Goal: Task Accomplishment & Management: Manage account settings

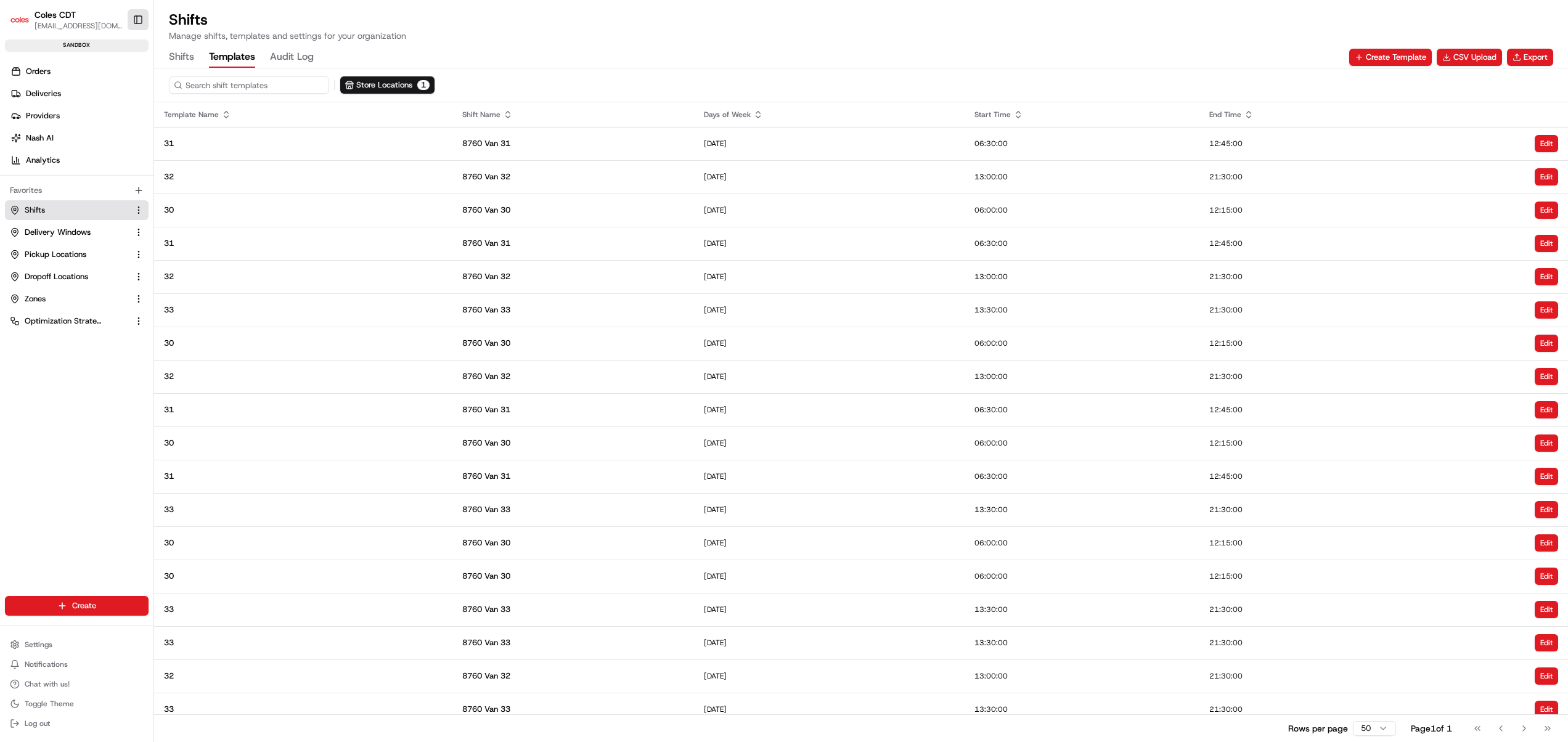
click at [136, 20] on button "Toggle Sidebar" at bounding box center [137, 19] width 21 height 21
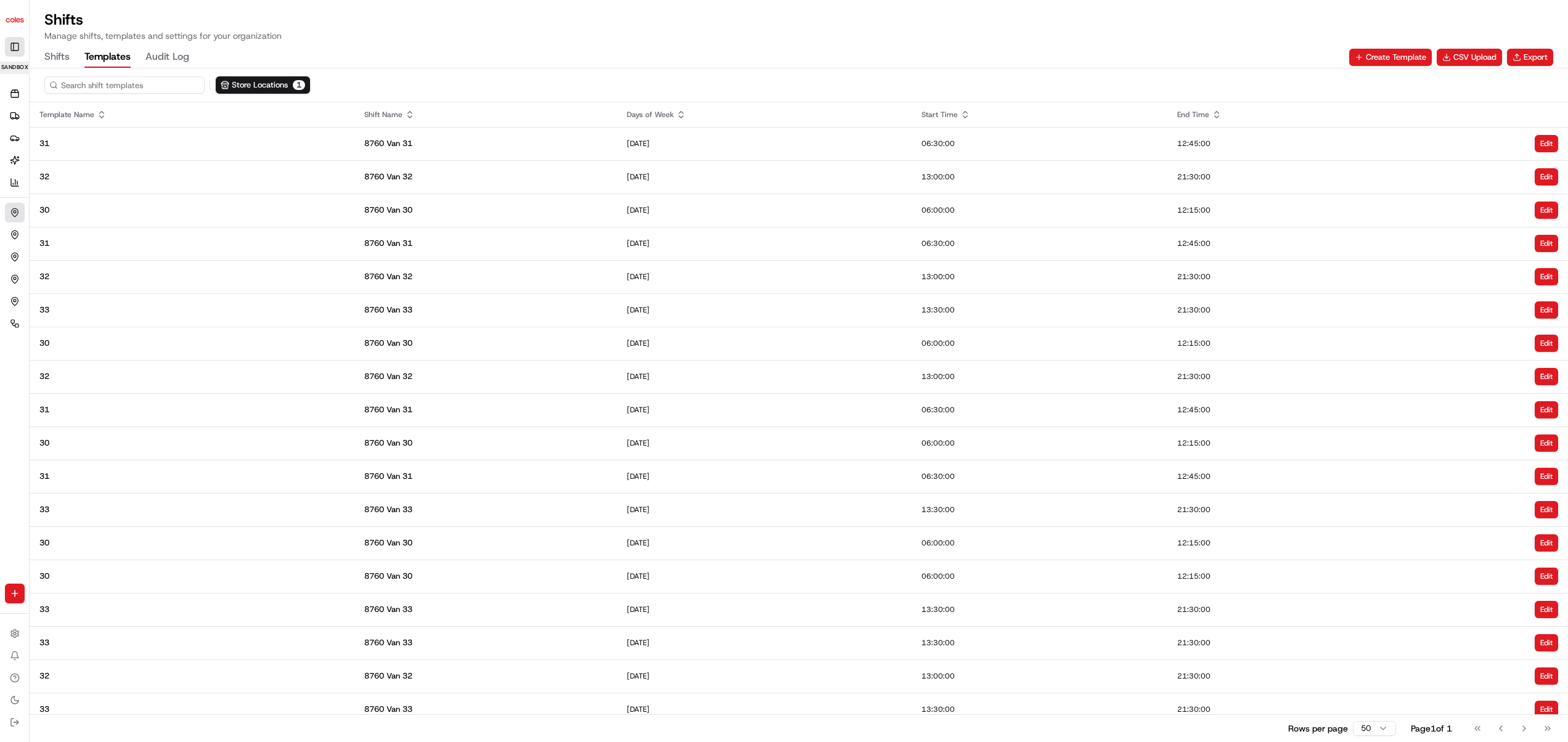
click at [18, 49] on button "Toggle Sidebar" at bounding box center [15, 47] width 20 height 20
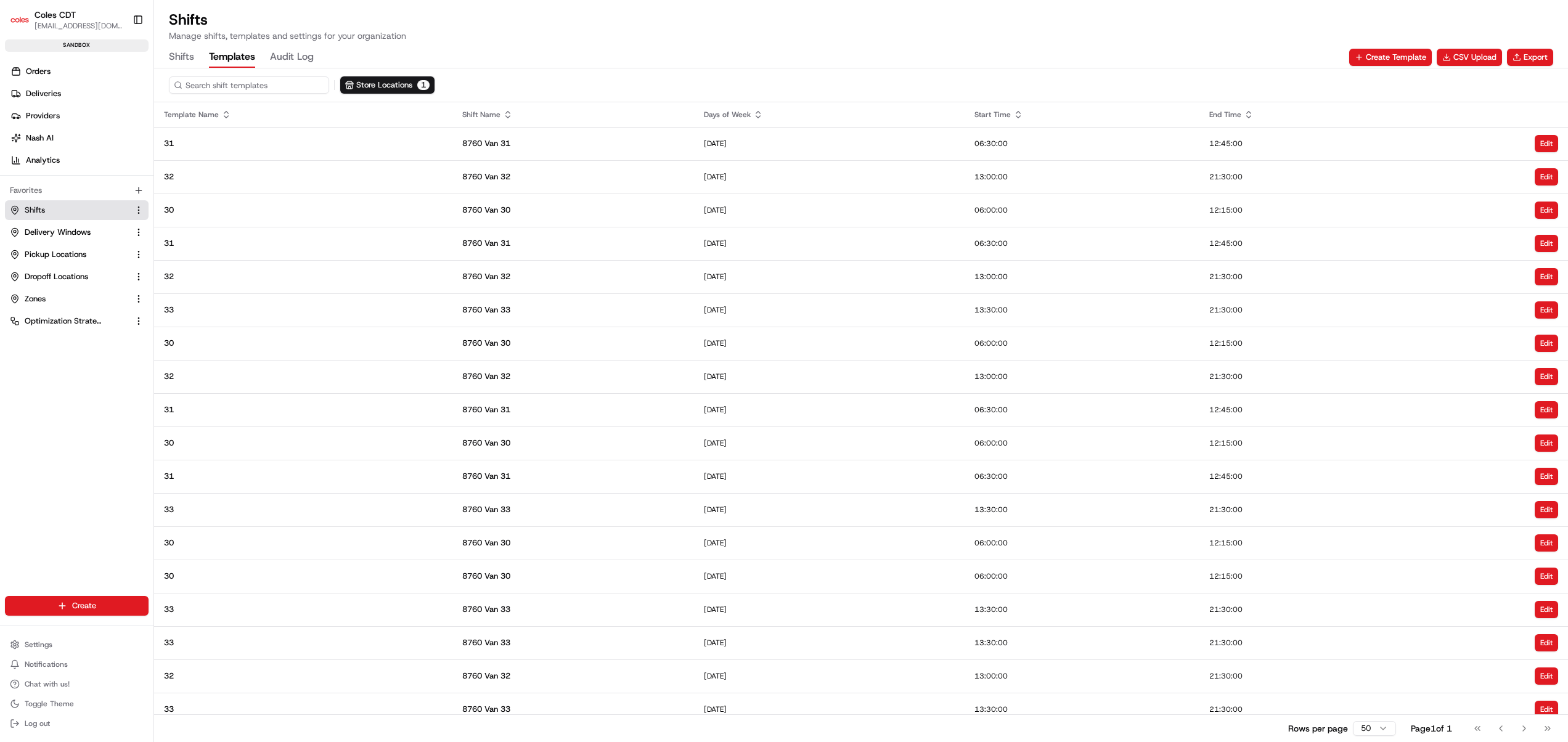
click at [67, 26] on span "[EMAIL_ADDRESS][DOMAIN_NAME]" at bounding box center [78, 26] width 88 height 10
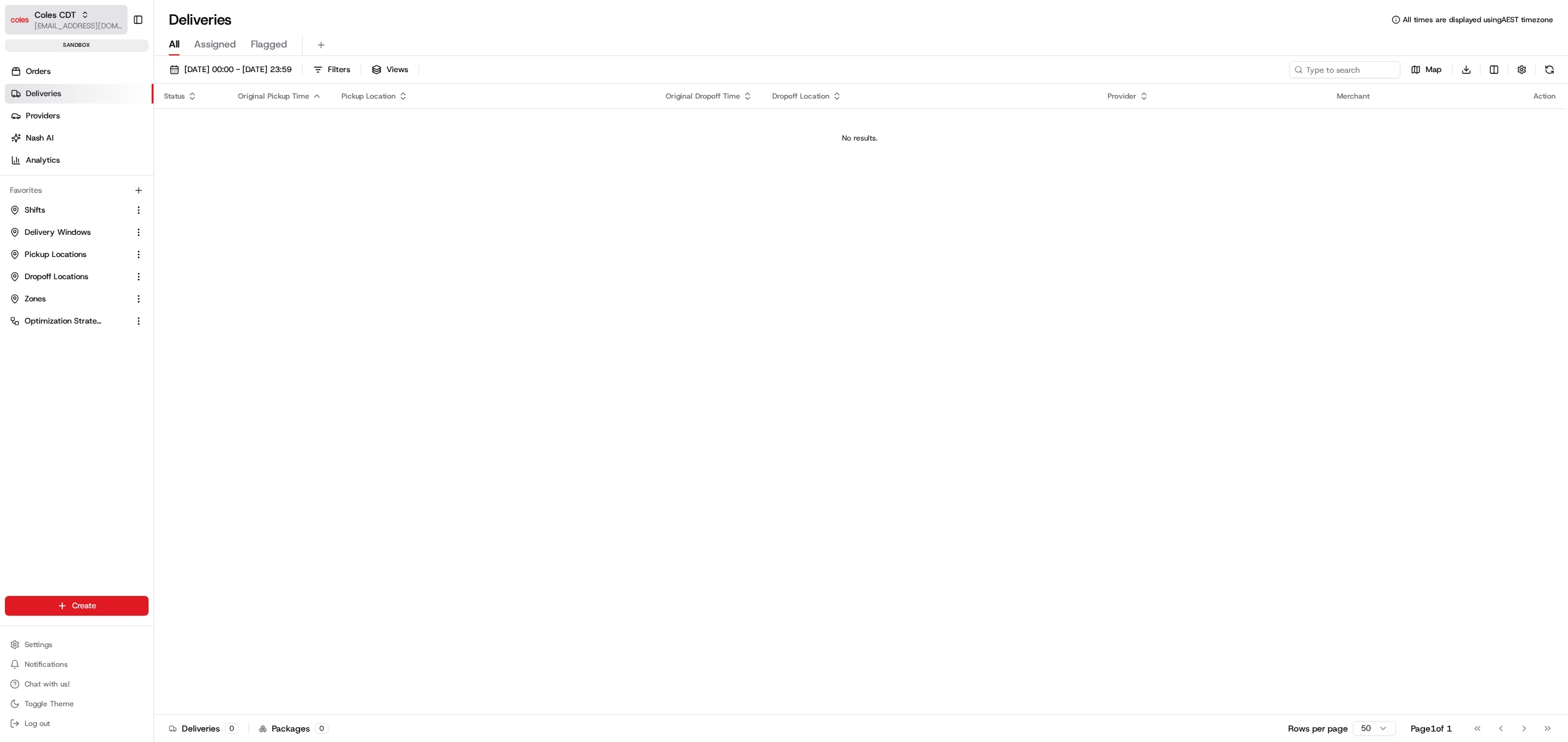
click at [82, 15] on icon "button" at bounding box center [85, 15] width 8 height 8
click at [193, 85] on div "Coles SIT" at bounding box center [222, 89] width 179 height 25
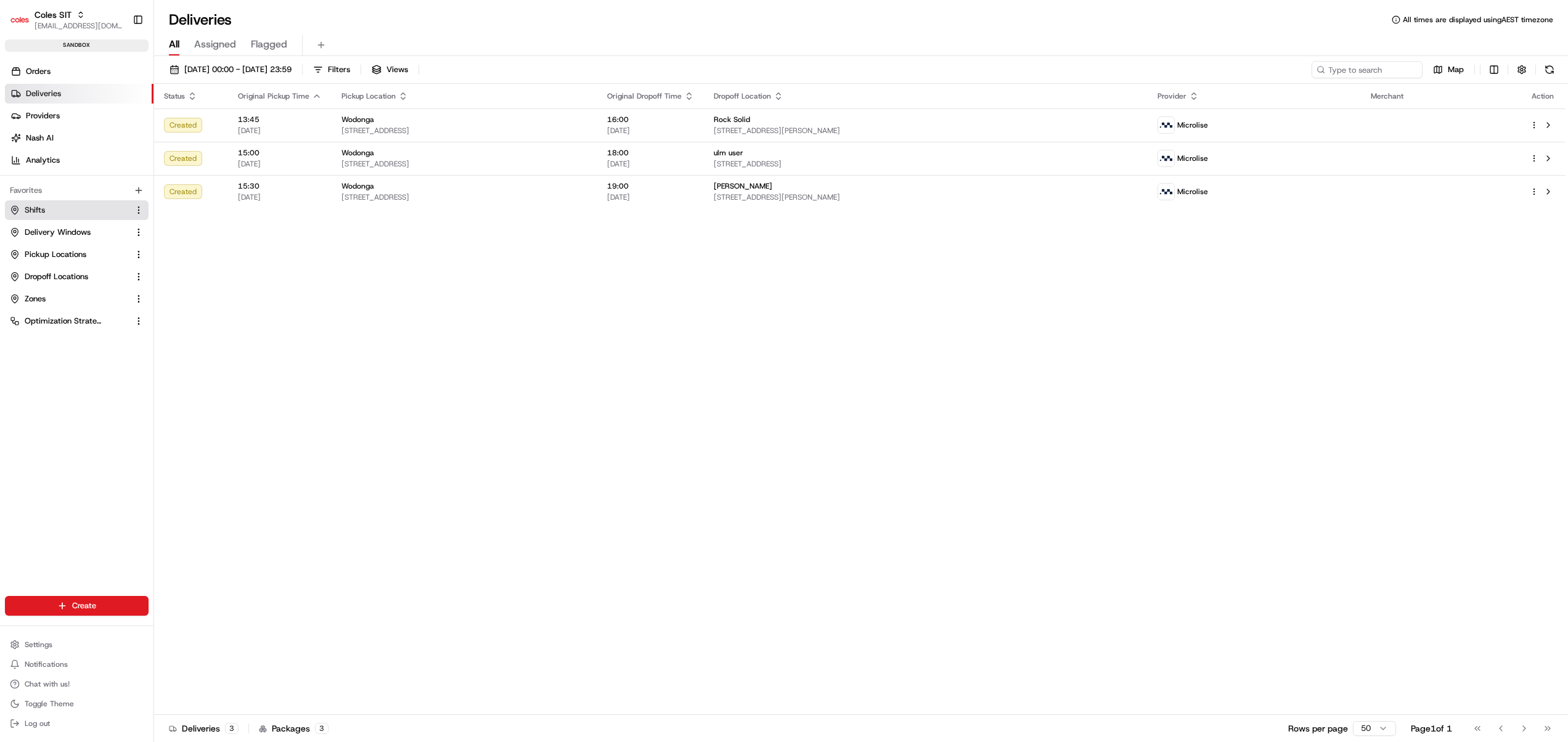
click at [47, 218] on button "Shifts" at bounding box center [77, 210] width 143 height 20
click at [52, 238] on button "Delivery Windows" at bounding box center [77, 232] width 143 height 20
click at [43, 215] on span "Shifts" at bounding box center [35, 210] width 21 height 11
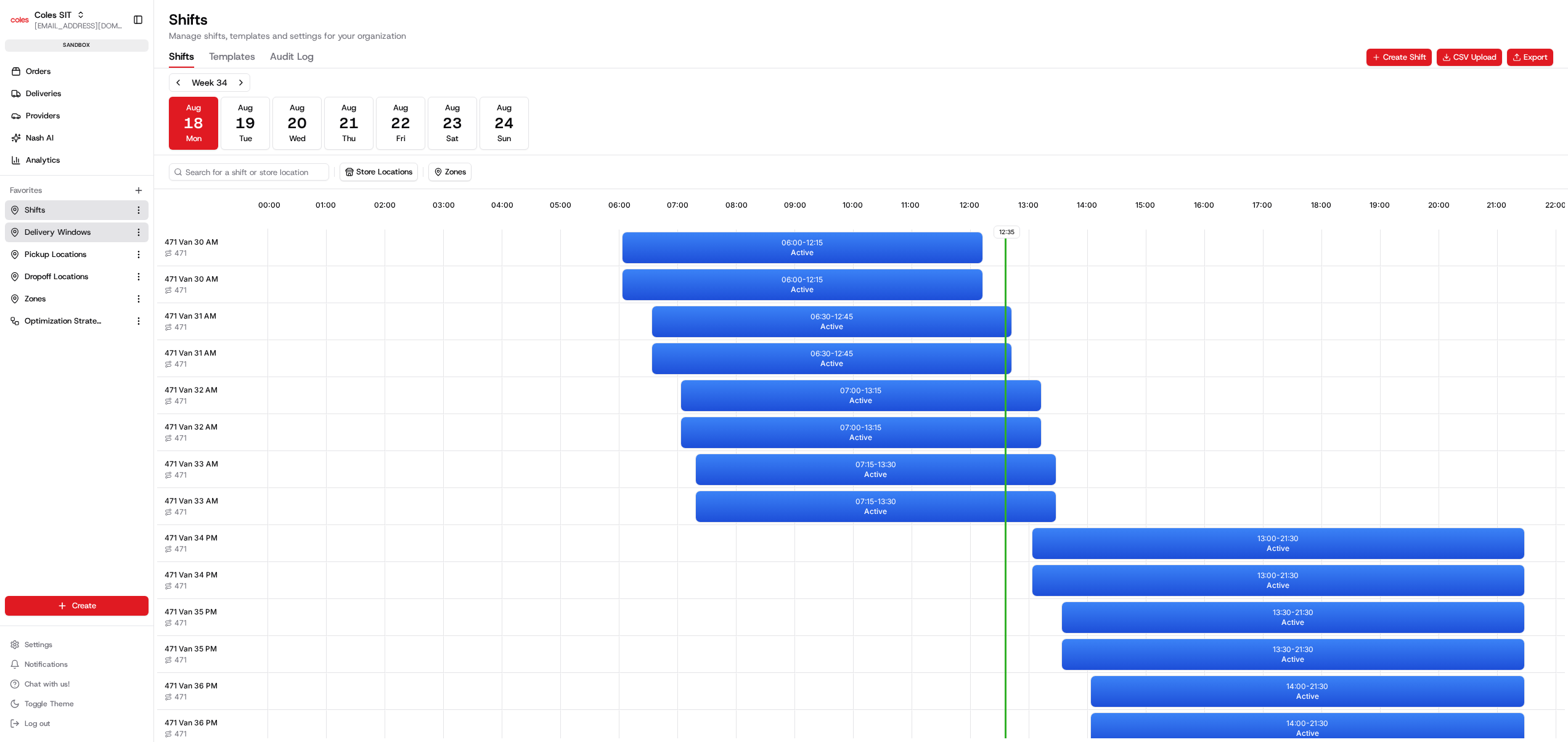
click at [55, 237] on span "Delivery Windows" at bounding box center [58, 232] width 66 height 11
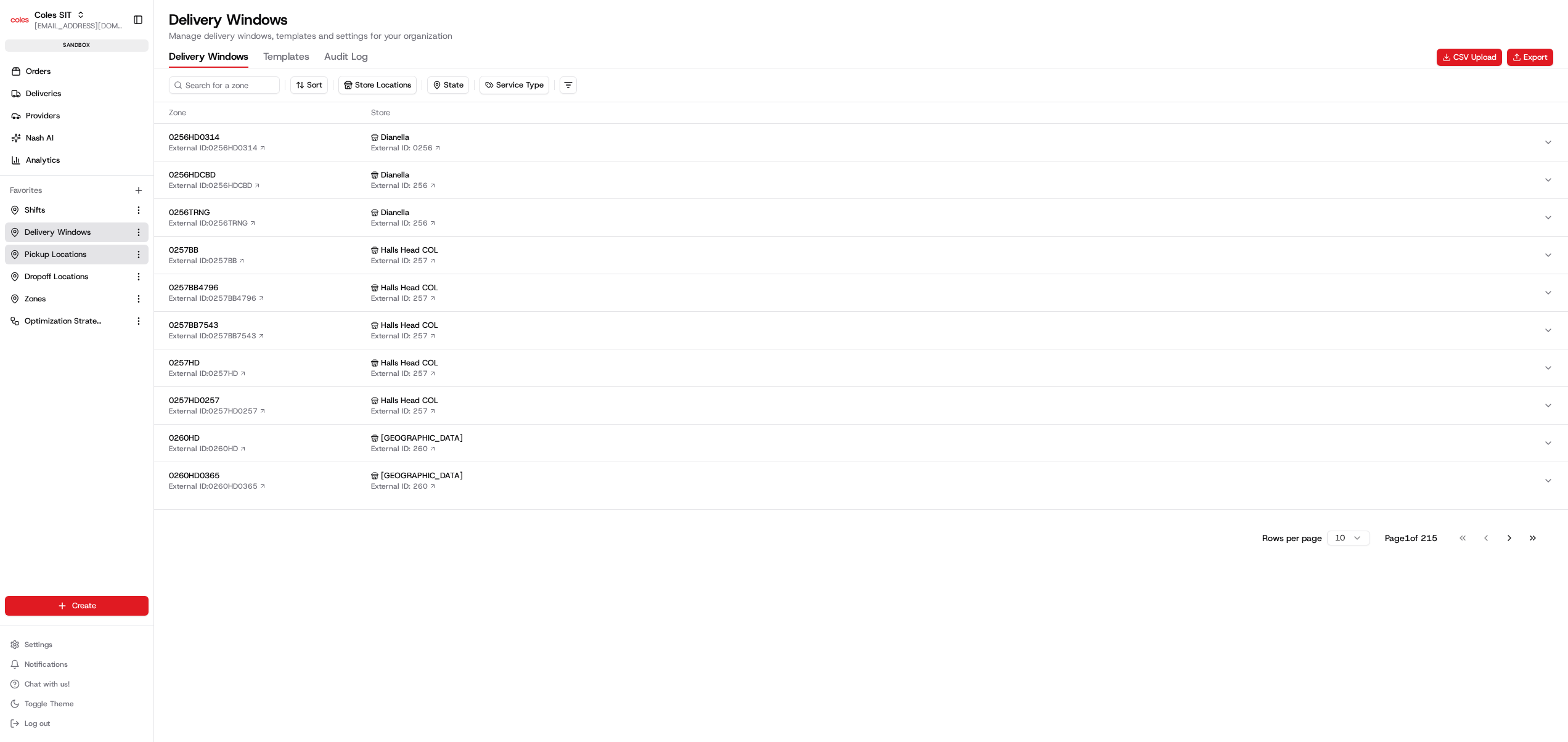
click at [58, 253] on span "Pickup Locations" at bounding box center [55, 254] width 62 height 11
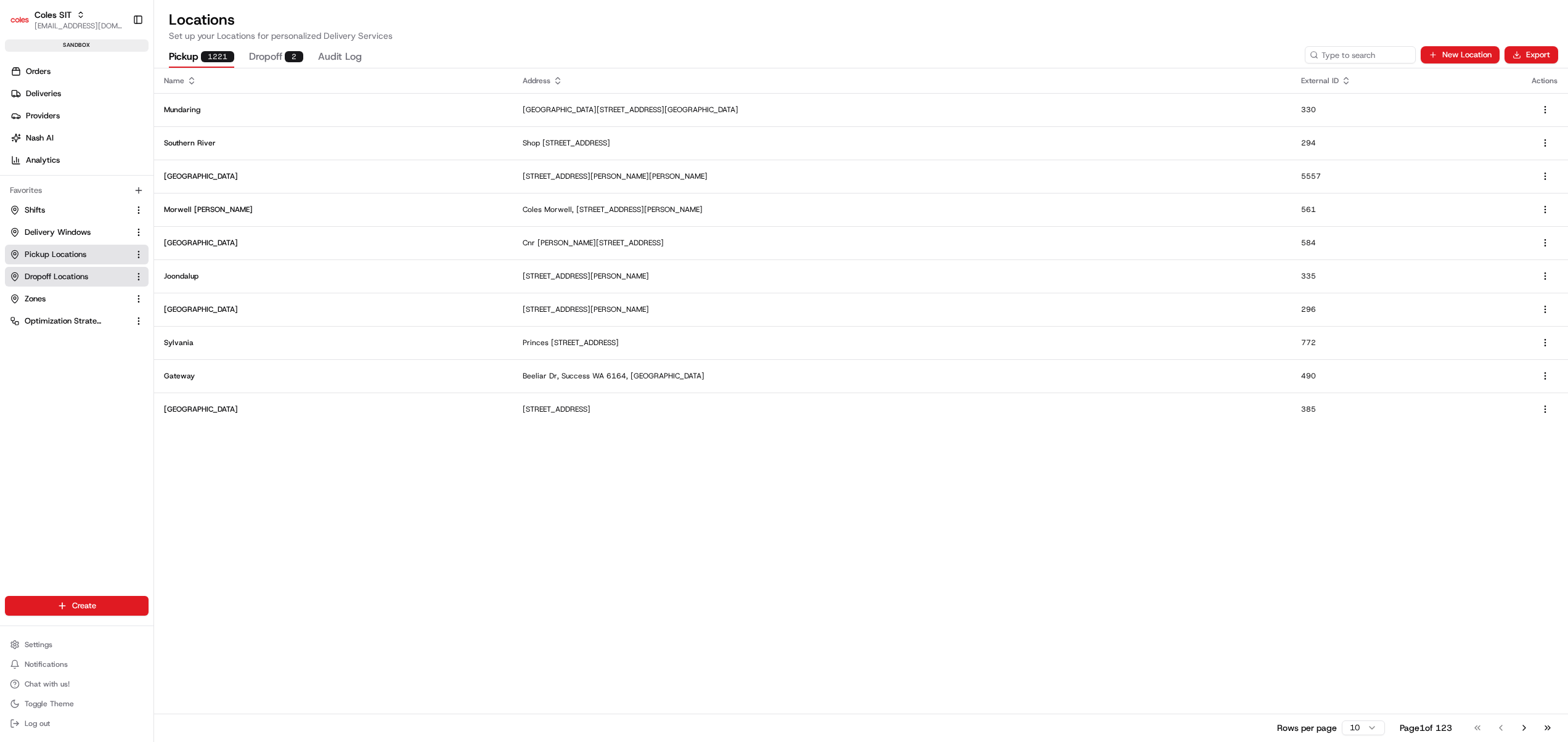
click at [58, 276] on span "Dropoff Locations" at bounding box center [56, 276] width 63 height 11
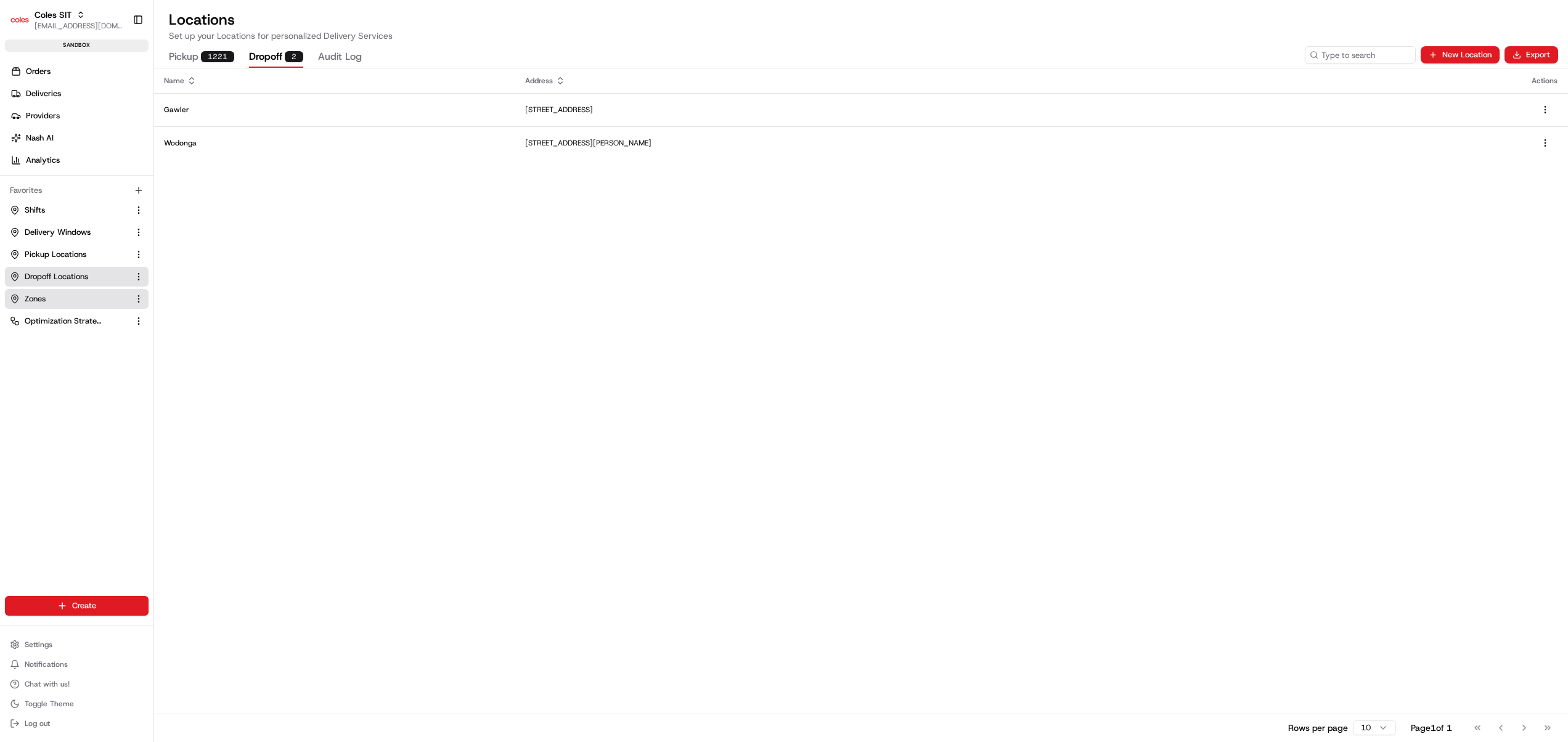
click at [53, 305] on button "Zones" at bounding box center [77, 299] width 143 height 20
click at [55, 316] on span "Optimization Strategy" at bounding box center [63, 320] width 77 height 11
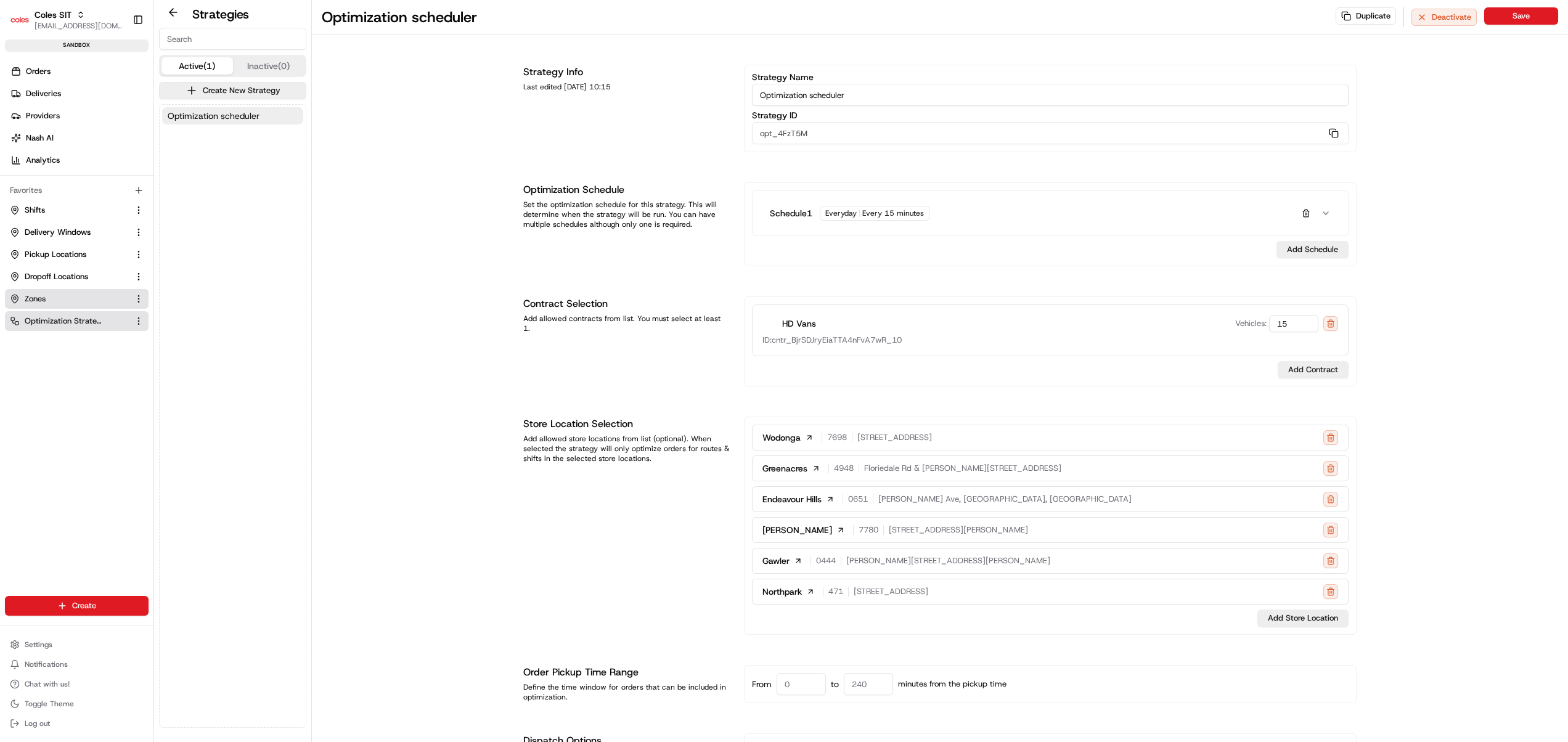
click at [62, 294] on link "Zones" at bounding box center [69, 298] width 119 height 11
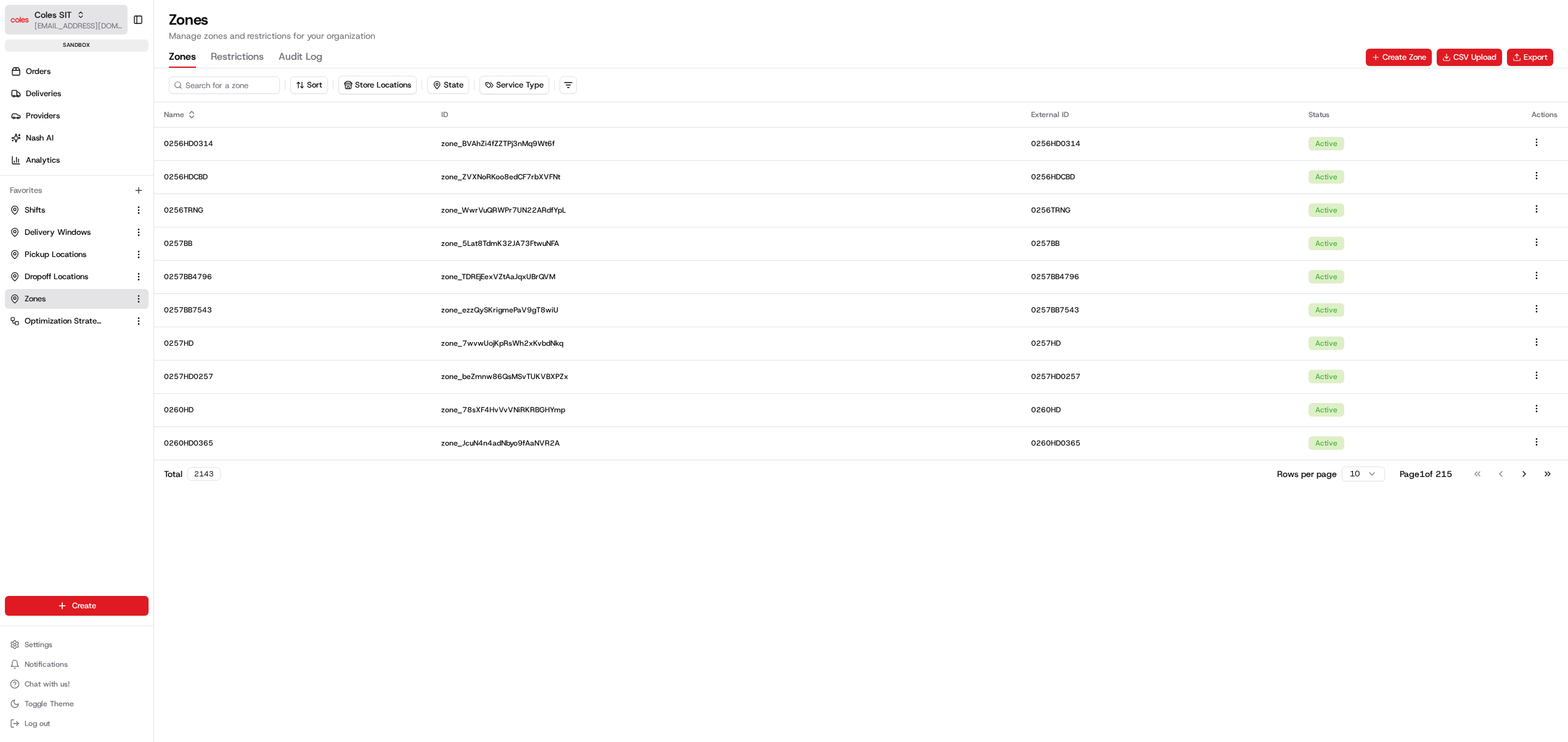
click at [81, 16] on icon "button" at bounding box center [81, 16] width 3 height 2
click at [161, 86] on span "Coles SIT" at bounding box center [174, 88] width 34 height 11
click at [79, 11] on icon "button" at bounding box center [81, 15] width 8 height 8
click at [168, 63] on span "Coles CDT" at bounding box center [177, 63] width 38 height 11
click at [580, 600] on div "Sort Store Locations State Service Type Name ID External ID Status Actions 0450…" at bounding box center [861, 405] width 1414 height 673
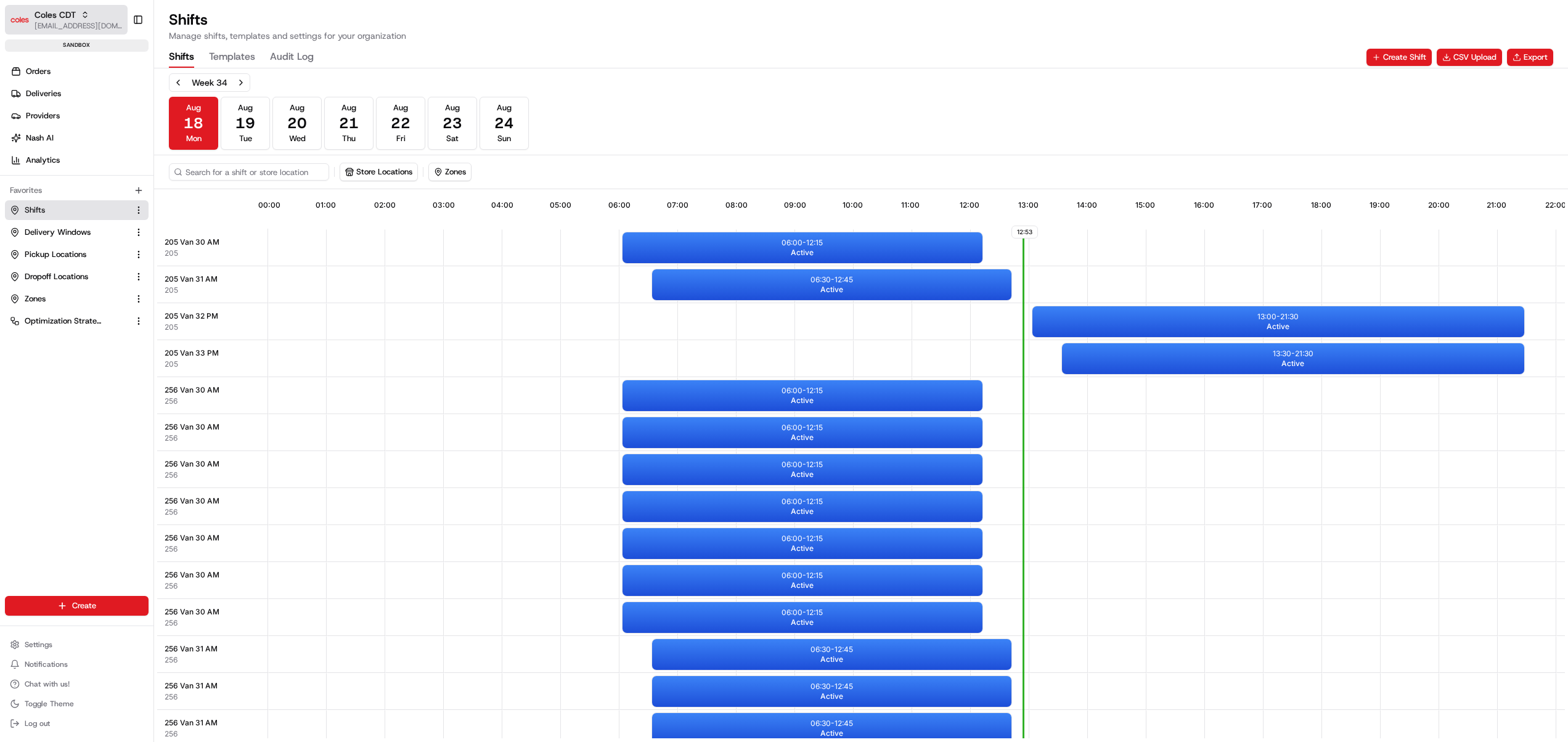
click at [86, 16] on icon "button" at bounding box center [85, 16] width 3 height 2
click at [205, 85] on div "Coles SIT" at bounding box center [222, 89] width 179 height 25
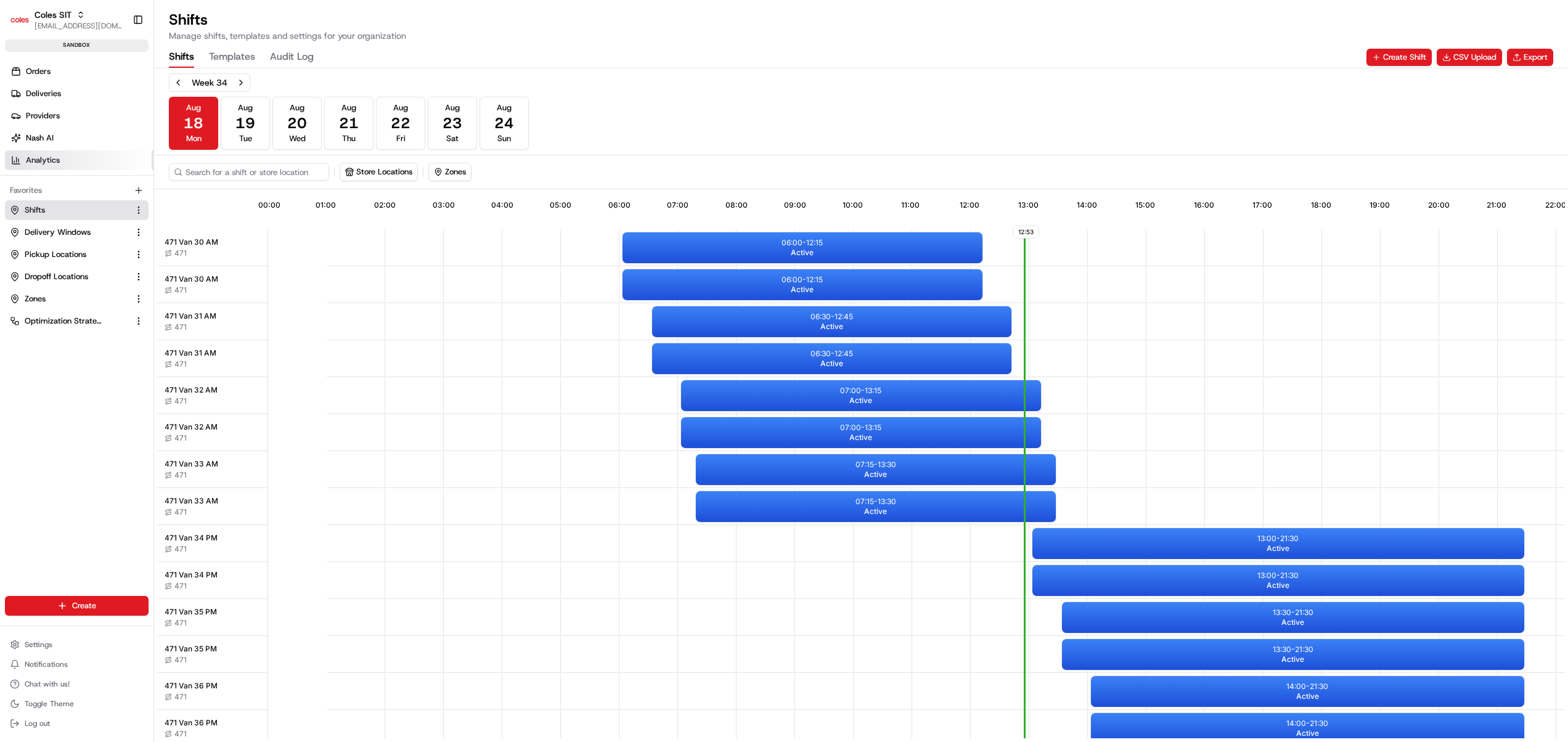
scroll to position [0, 114]
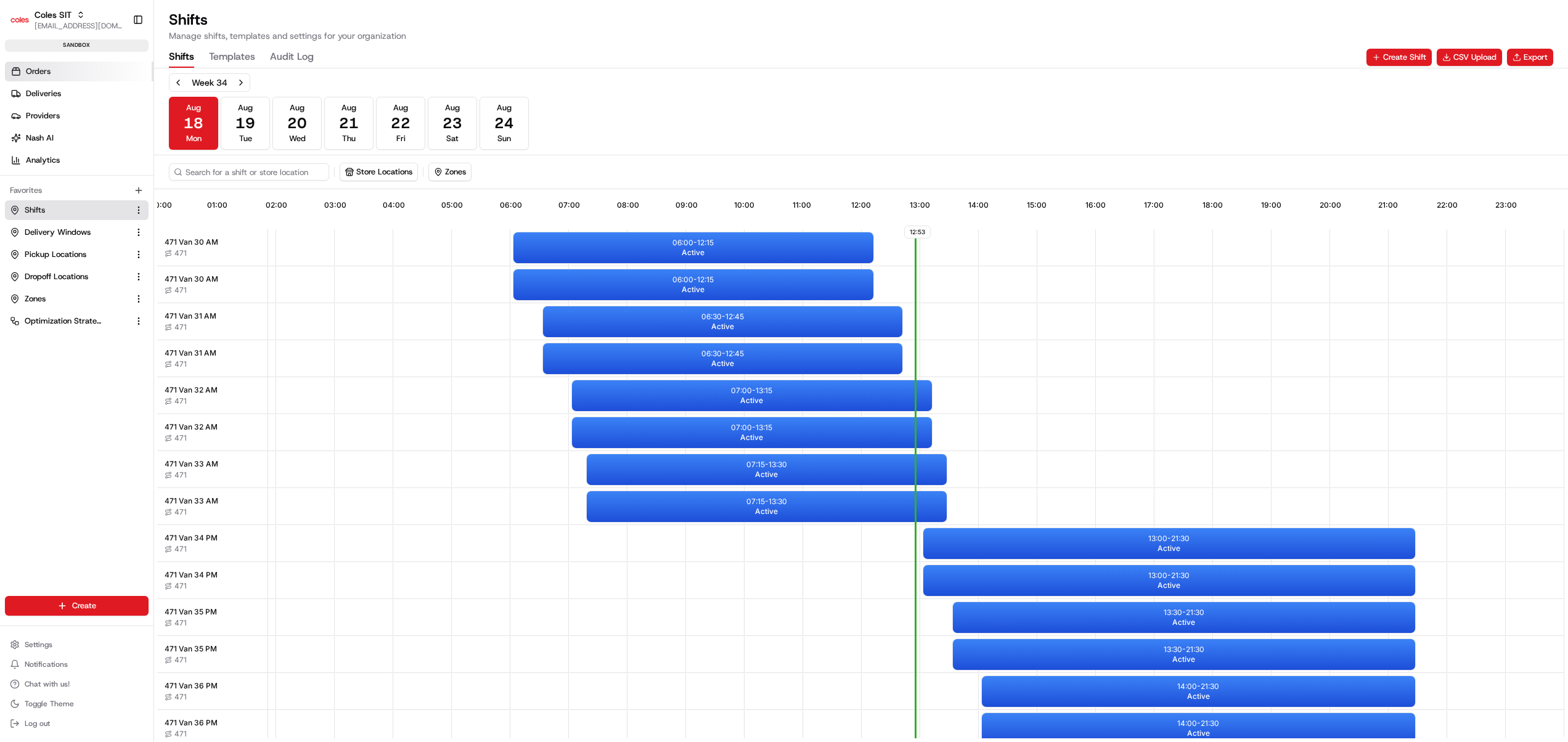
click at [45, 72] on span "Orders" at bounding box center [38, 71] width 25 height 11
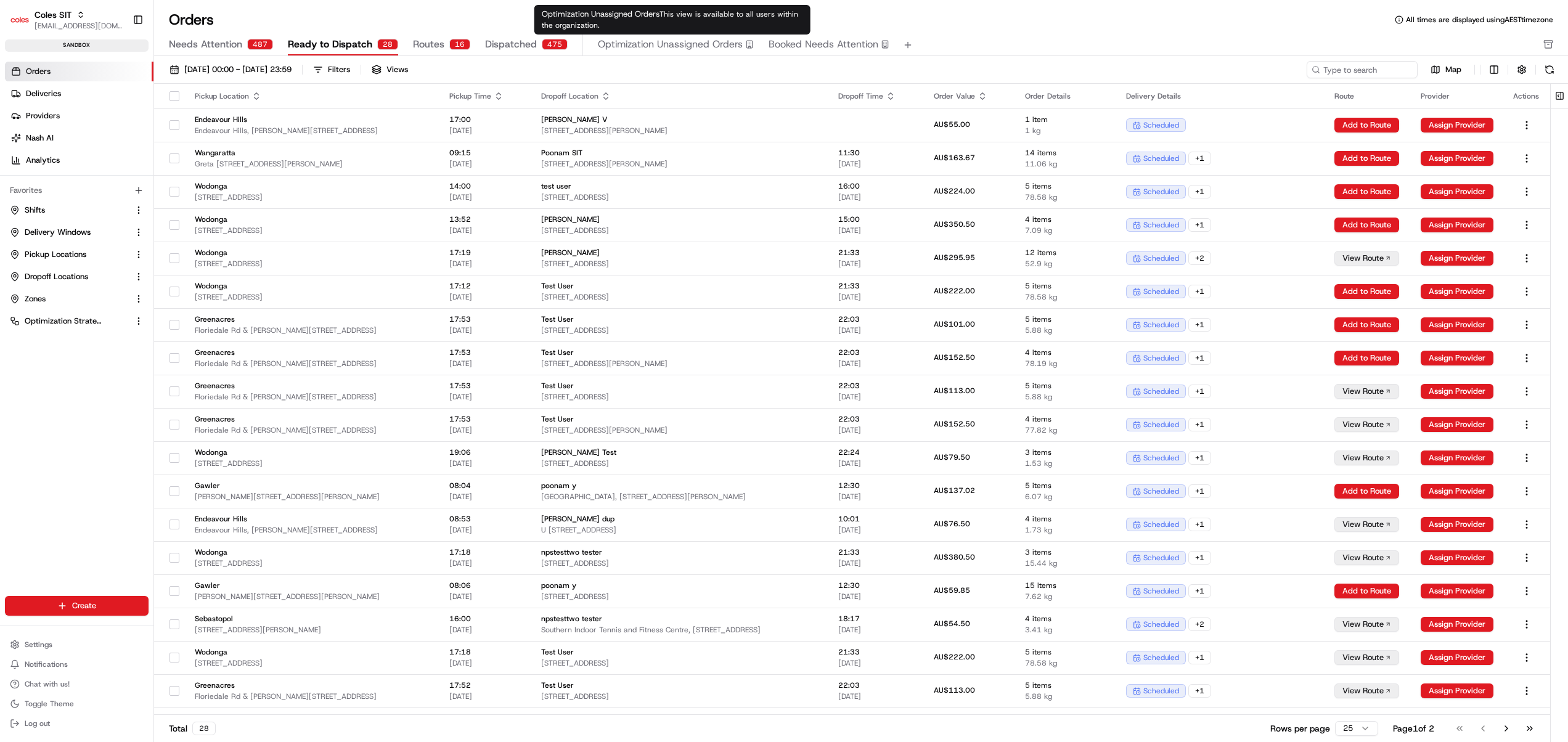
click at [686, 44] on span "Optimization Unassigned Orders" at bounding box center [670, 44] width 145 height 15
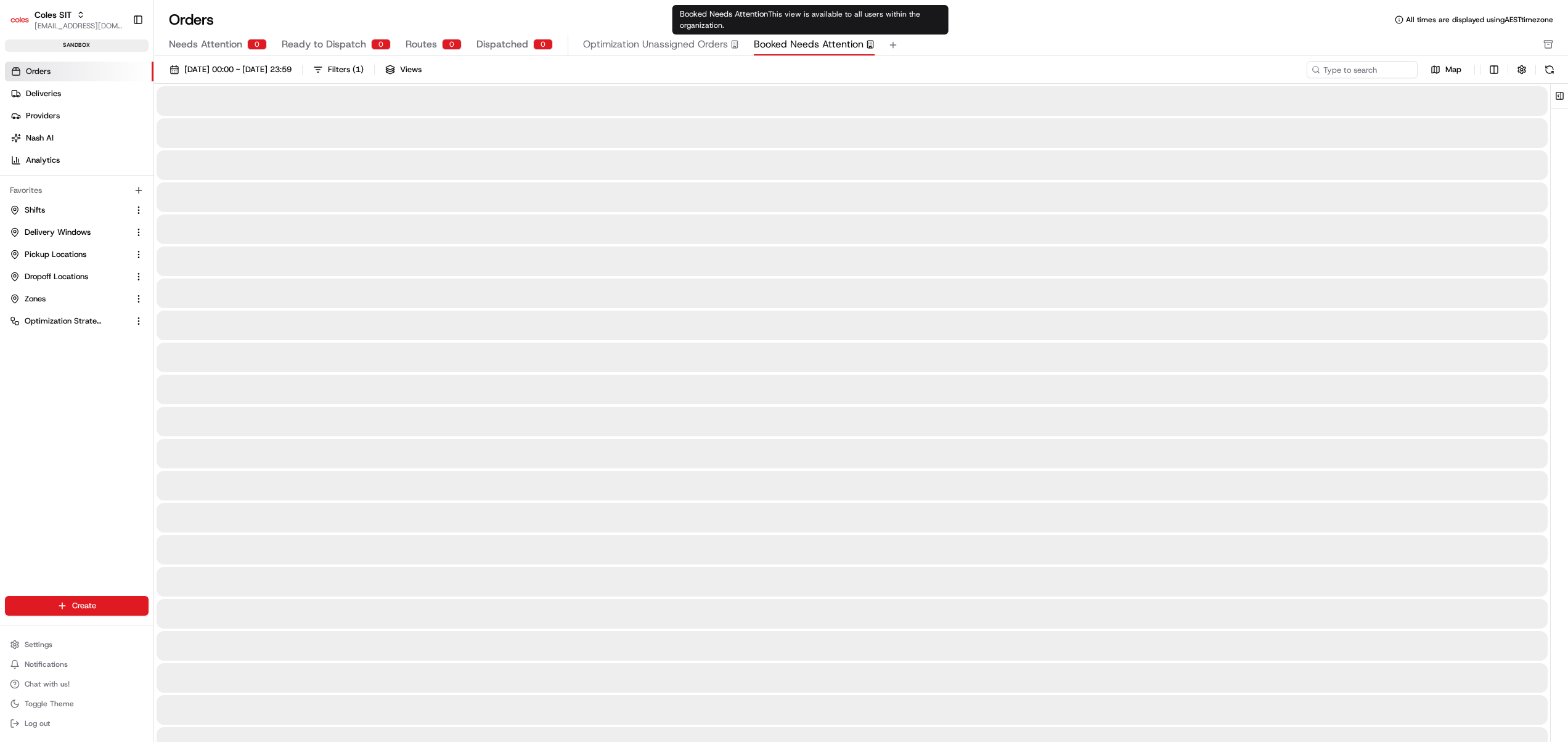
click at [817, 44] on span "Booked Needs Attention" at bounding box center [808, 44] width 109 height 15
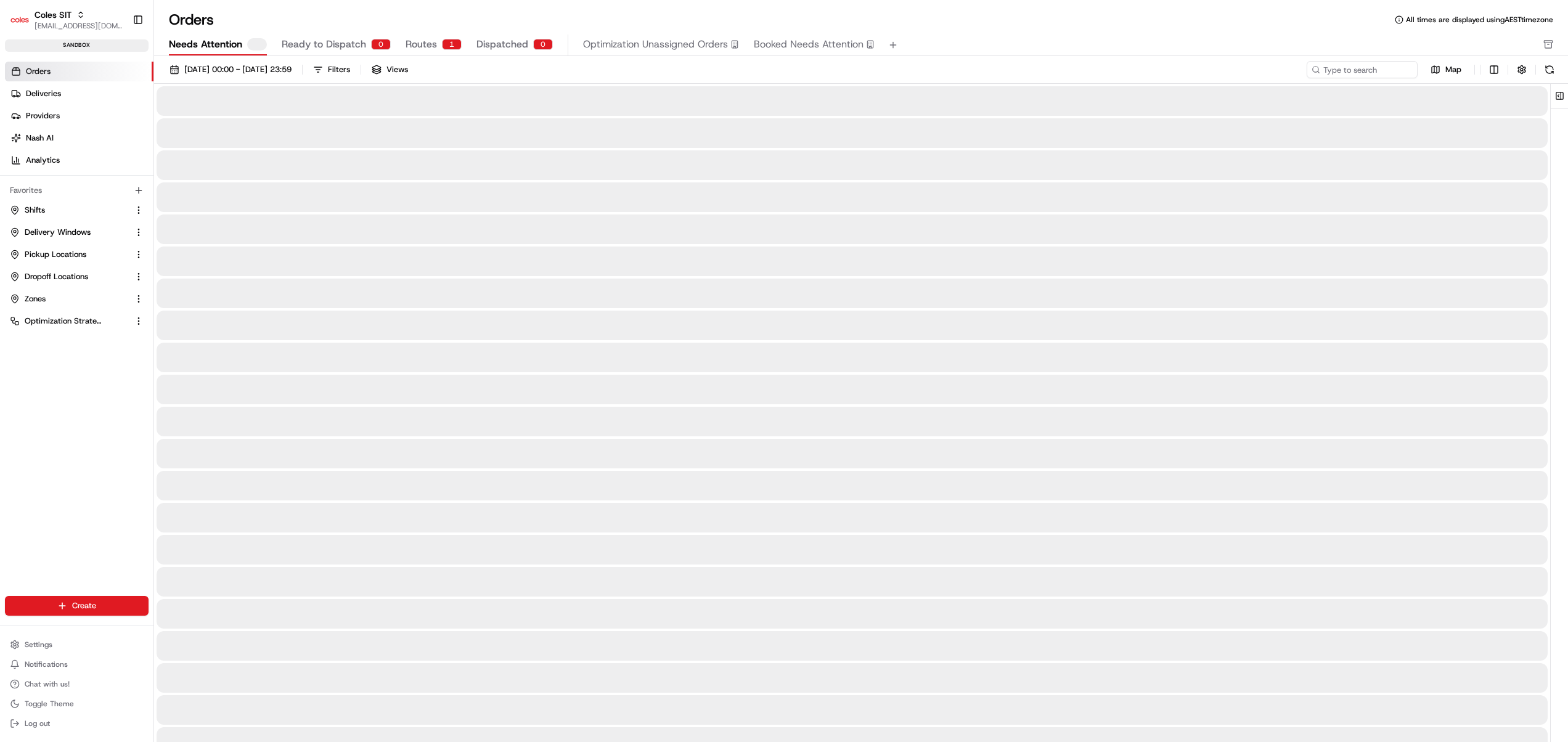
click at [240, 40] on span "Needs Attention" at bounding box center [205, 44] width 73 height 15
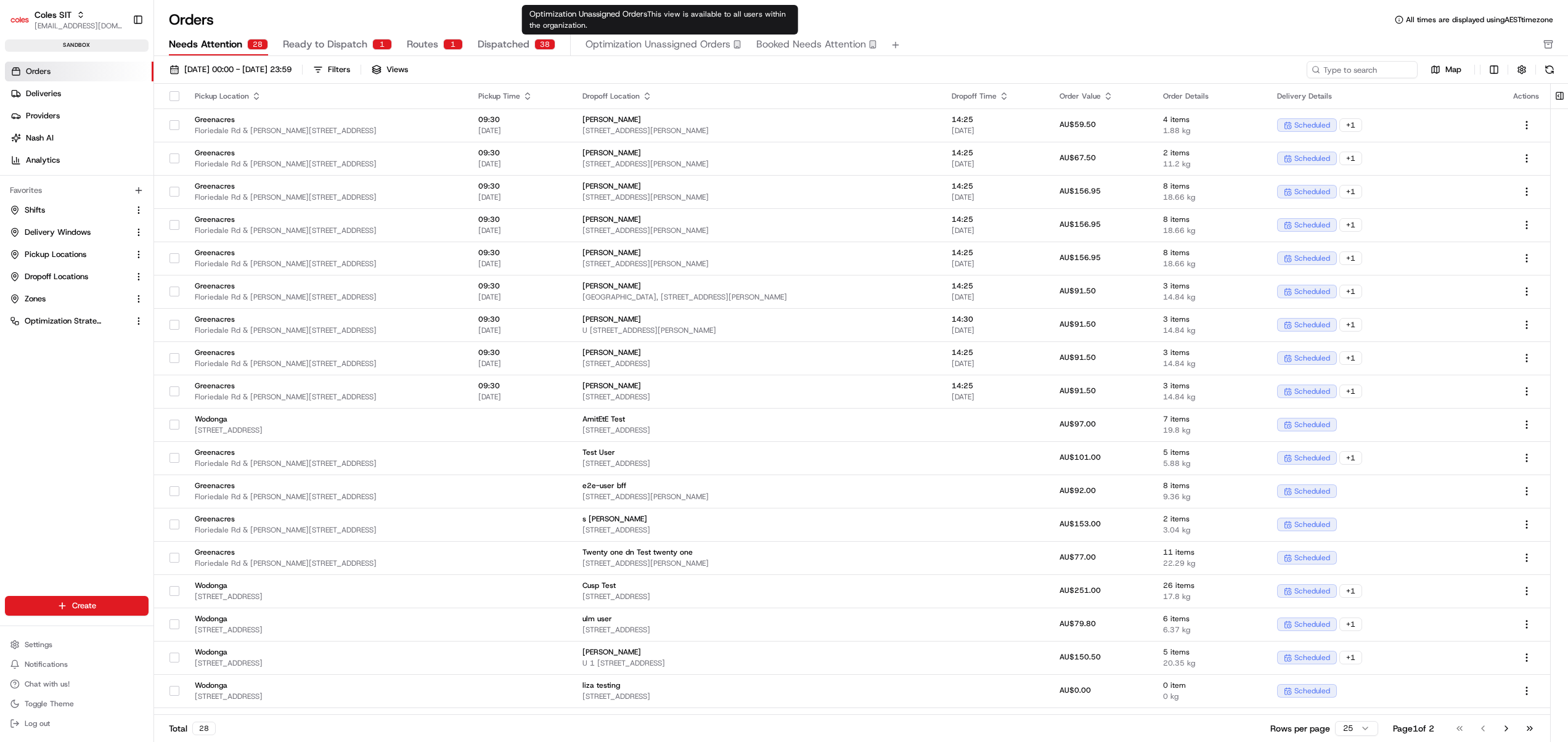
click at [676, 47] on span "Optimization Unassigned Orders" at bounding box center [658, 44] width 145 height 15
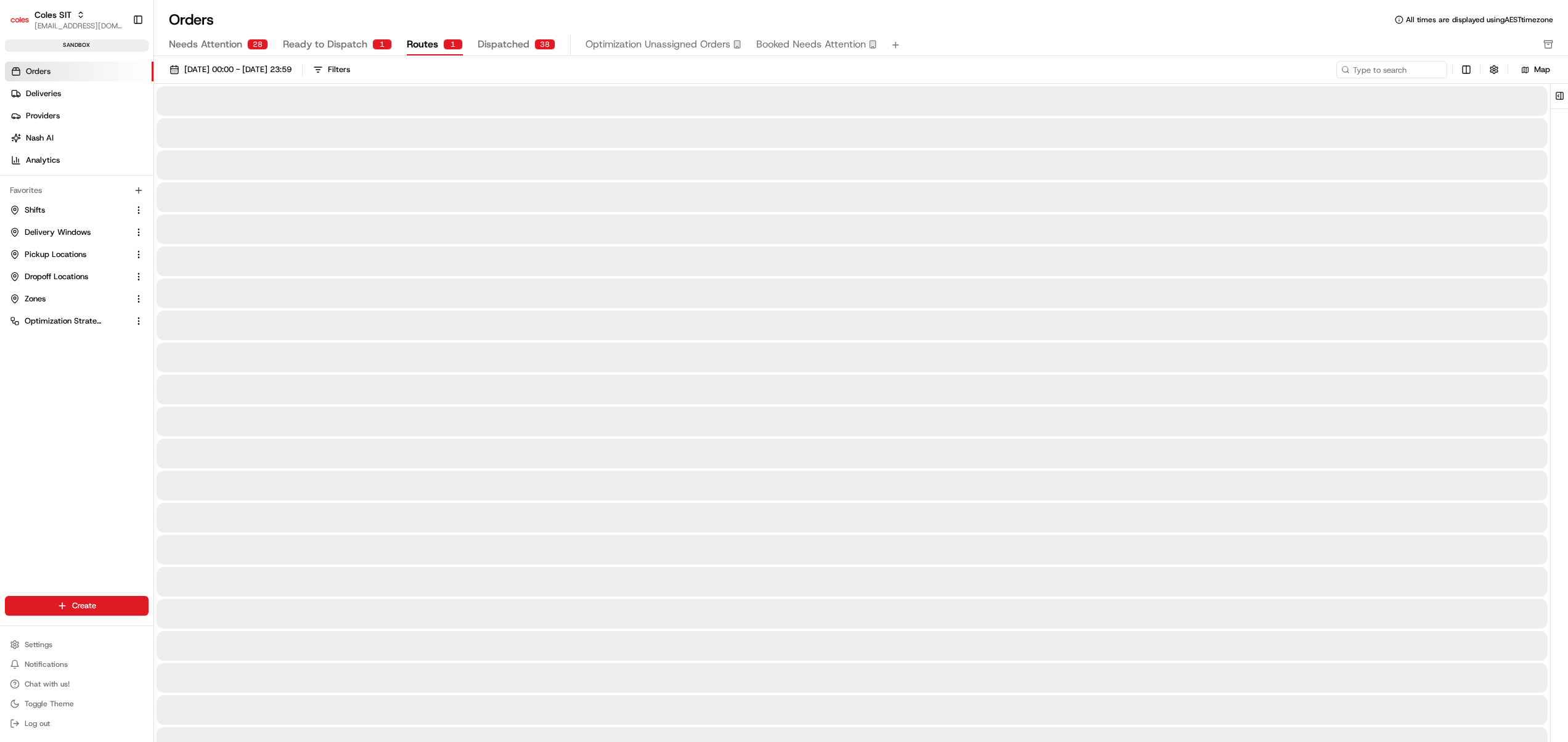
click at [430, 43] on span "Routes" at bounding box center [422, 44] width 31 height 15
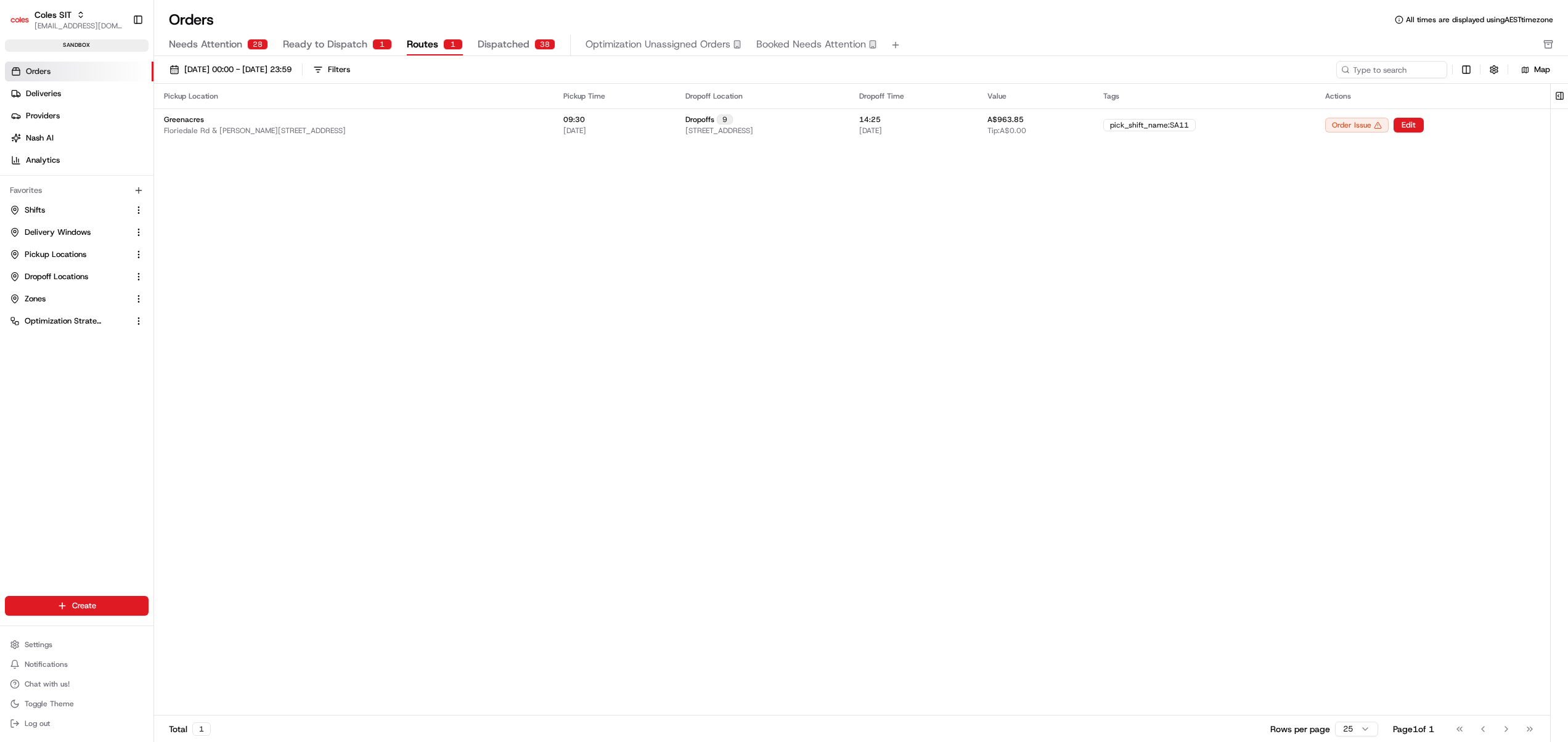
click at [335, 49] on span "Ready to Dispatch" at bounding box center [325, 44] width 85 height 15
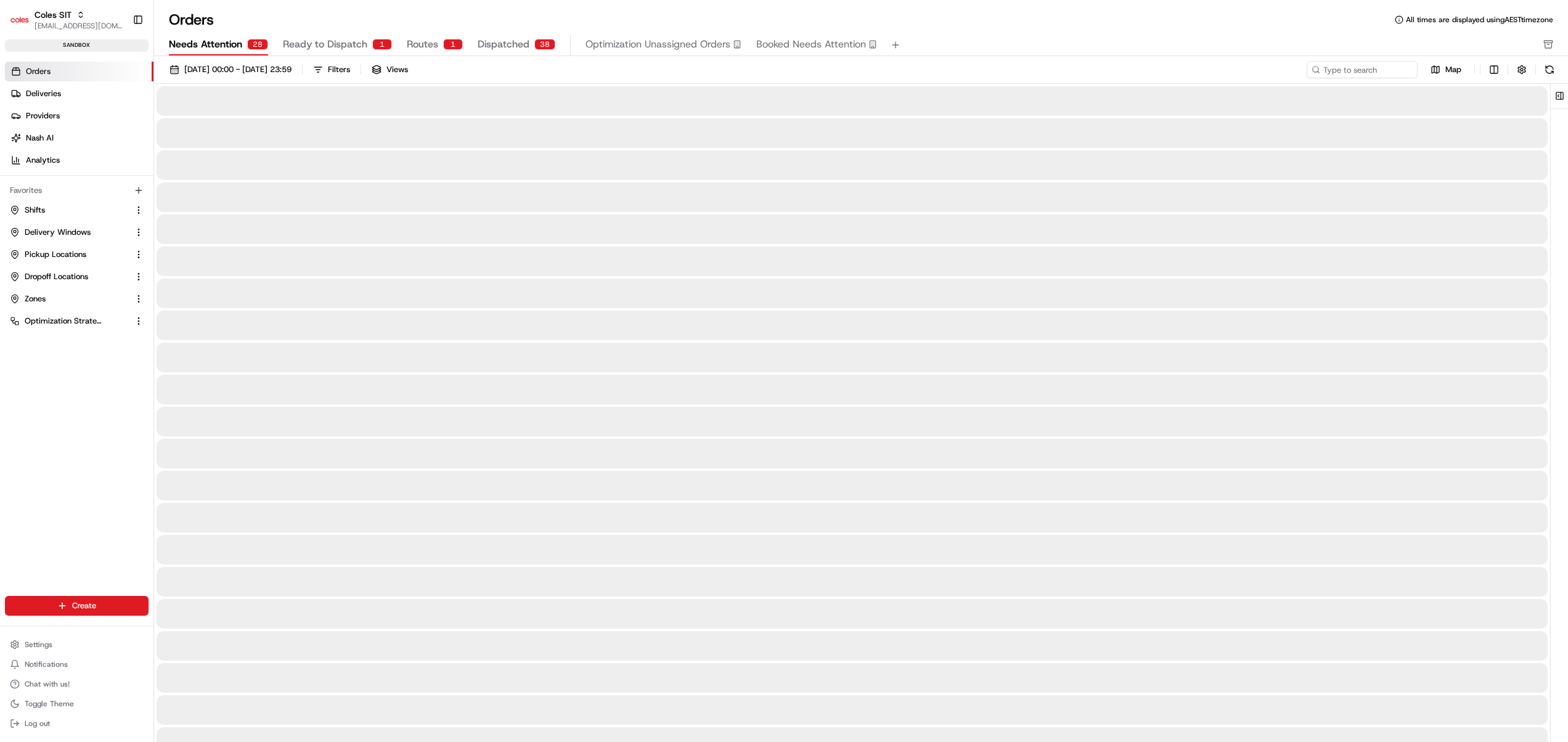
click at [230, 45] on span "Needs Attention" at bounding box center [205, 44] width 73 height 15
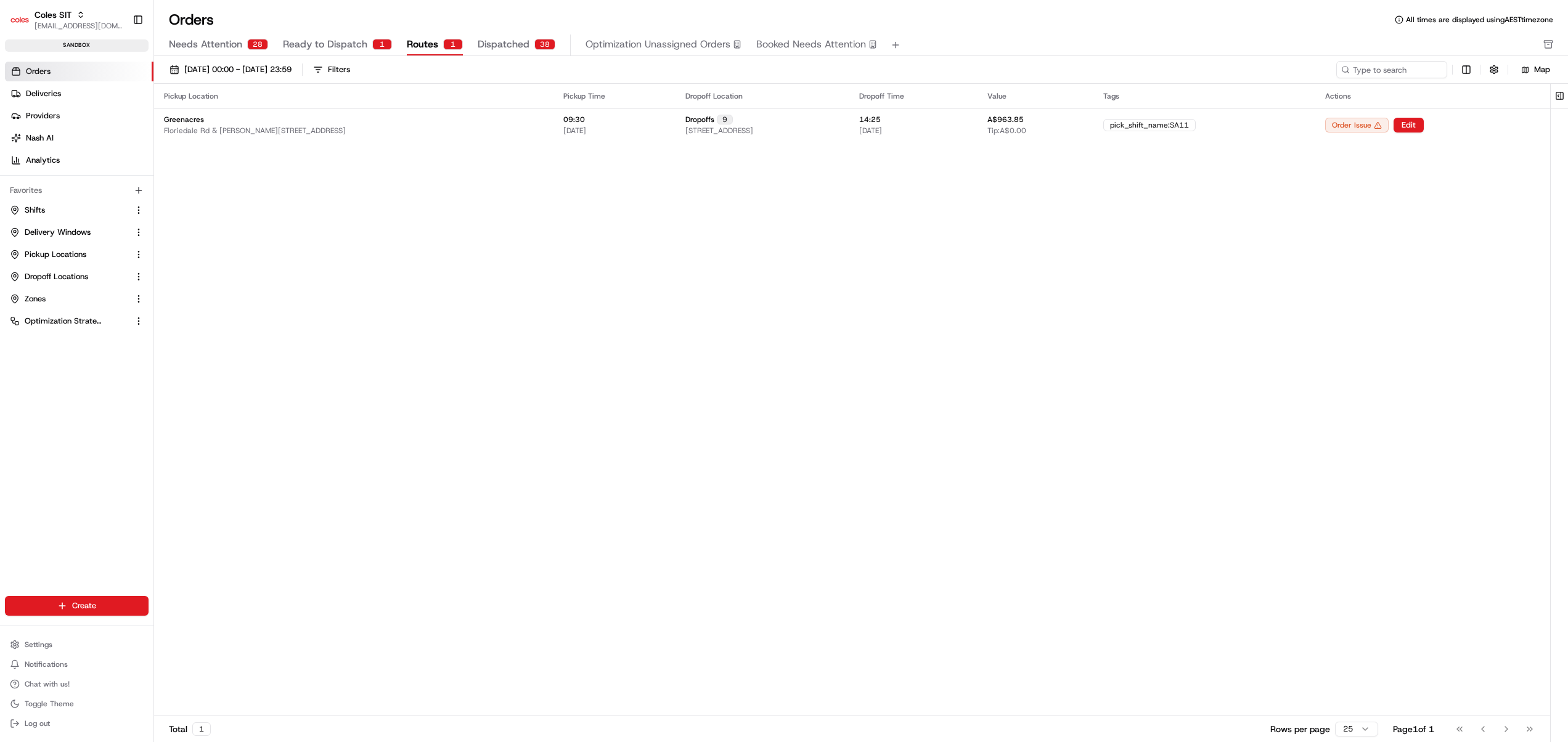
click at [419, 43] on span "Routes" at bounding box center [422, 44] width 31 height 15
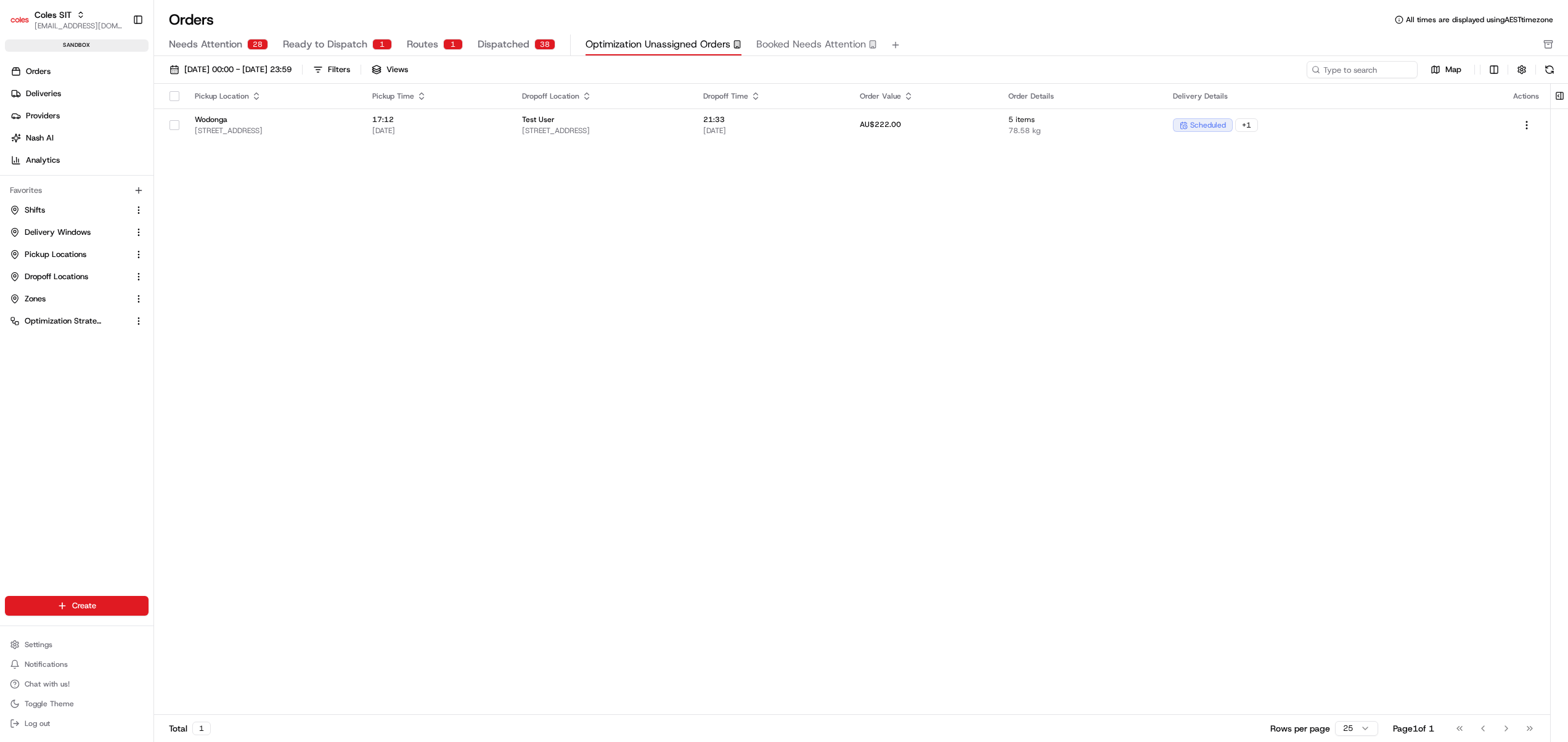
click at [426, 45] on span "Routes" at bounding box center [422, 44] width 31 height 15
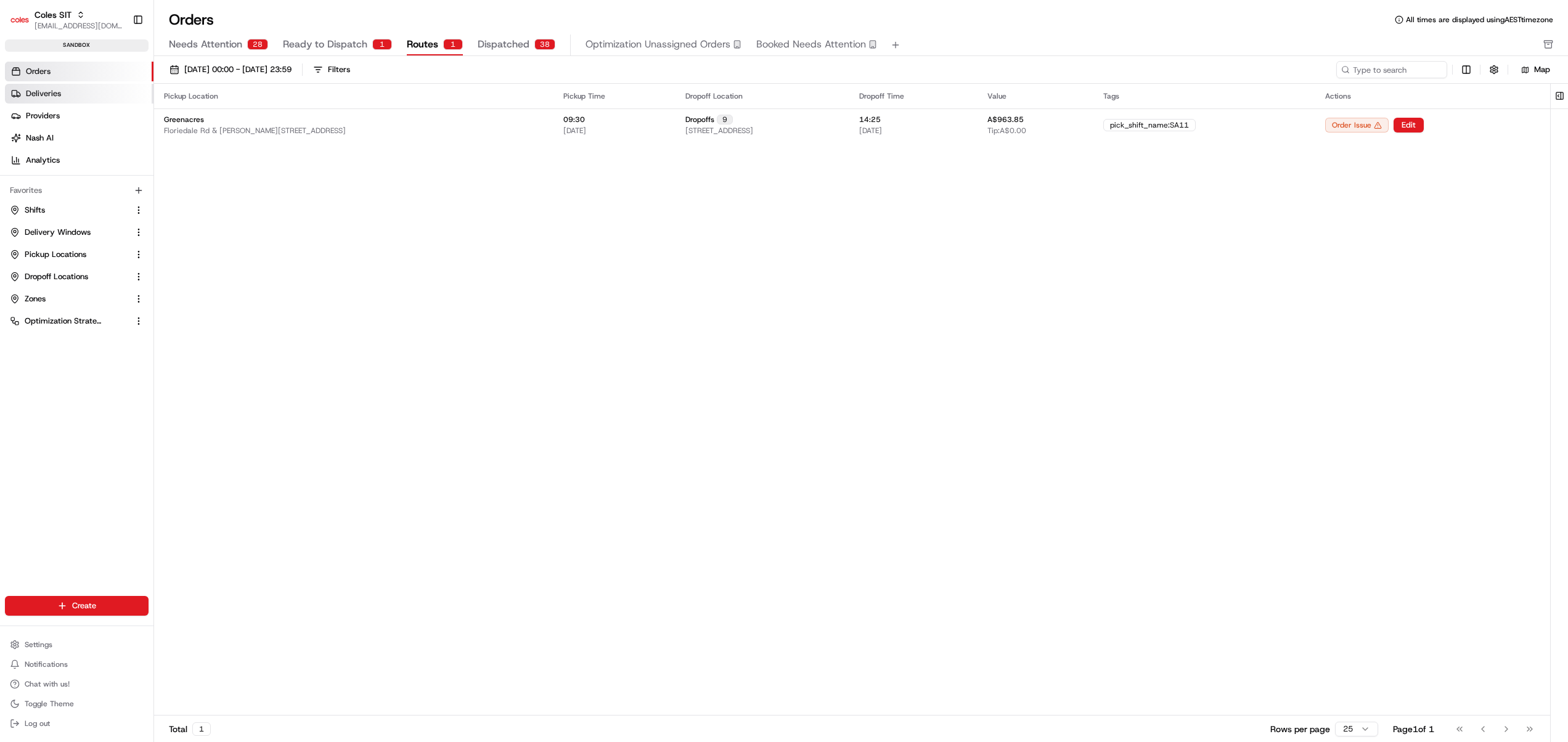
click at [50, 97] on span "Deliveries" at bounding box center [43, 93] width 35 height 11
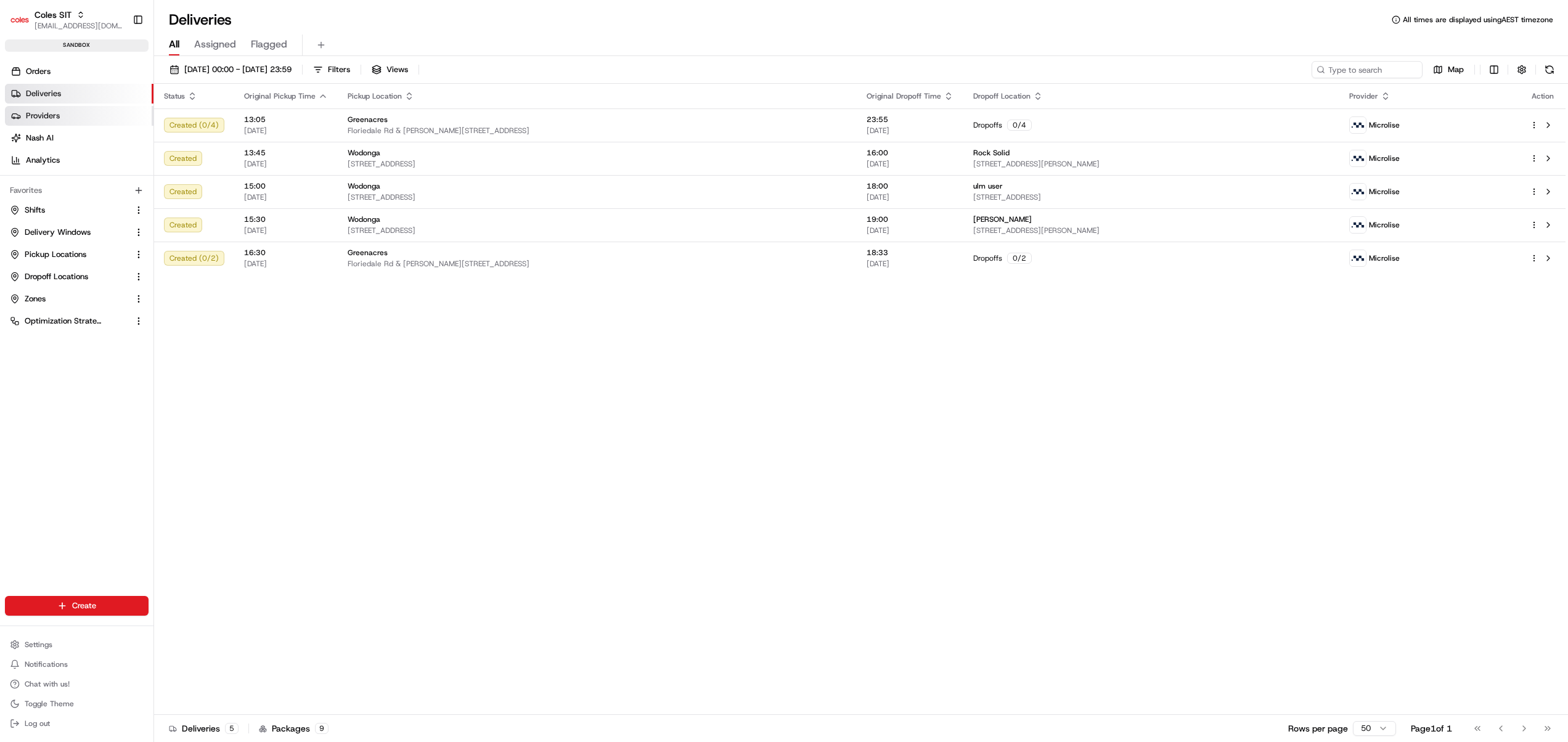
click at [57, 117] on span "Providers" at bounding box center [42, 115] width 34 height 11
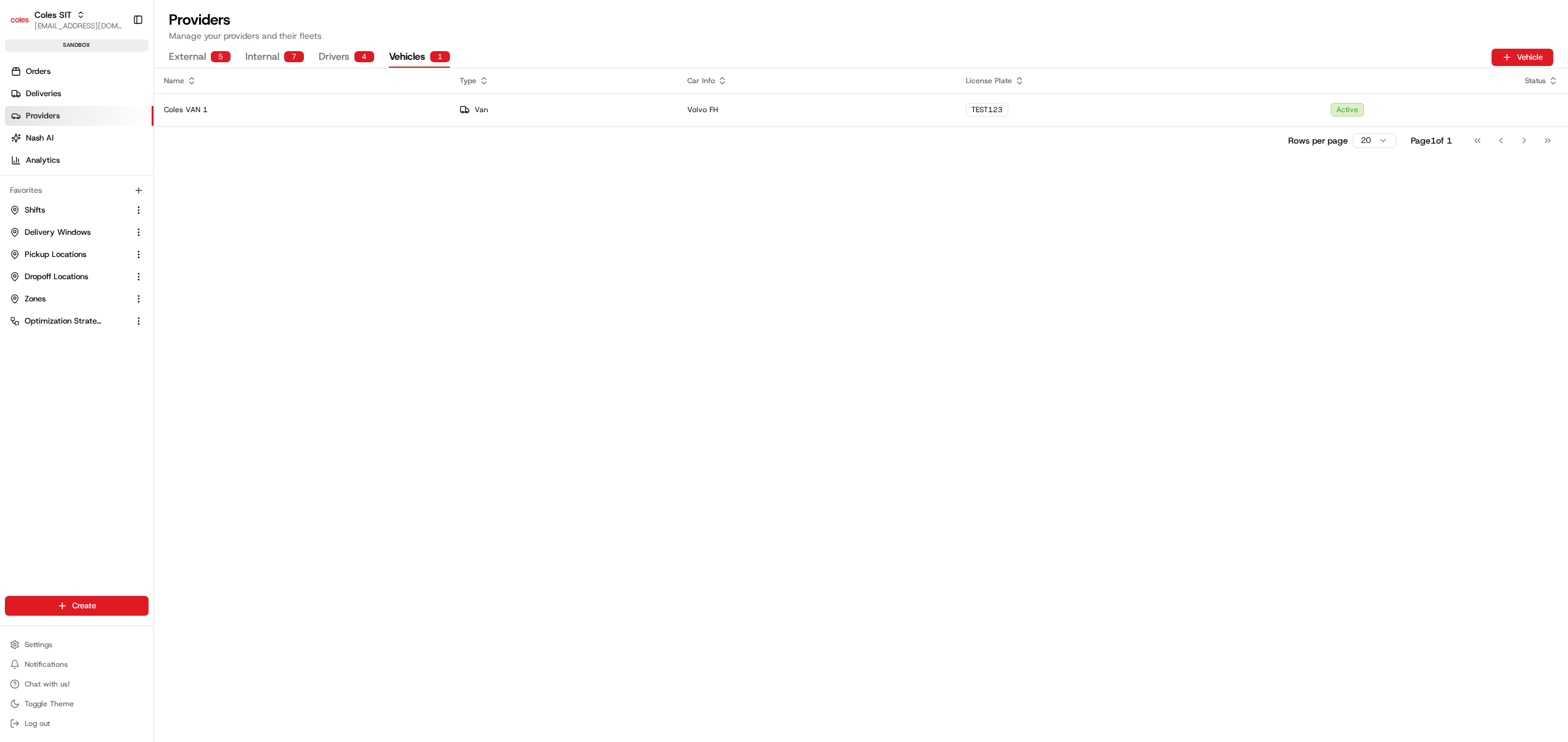
click at [434, 57] on div "1" at bounding box center [440, 56] width 20 height 11
click at [45, 95] on span "Deliveries" at bounding box center [43, 93] width 35 height 11
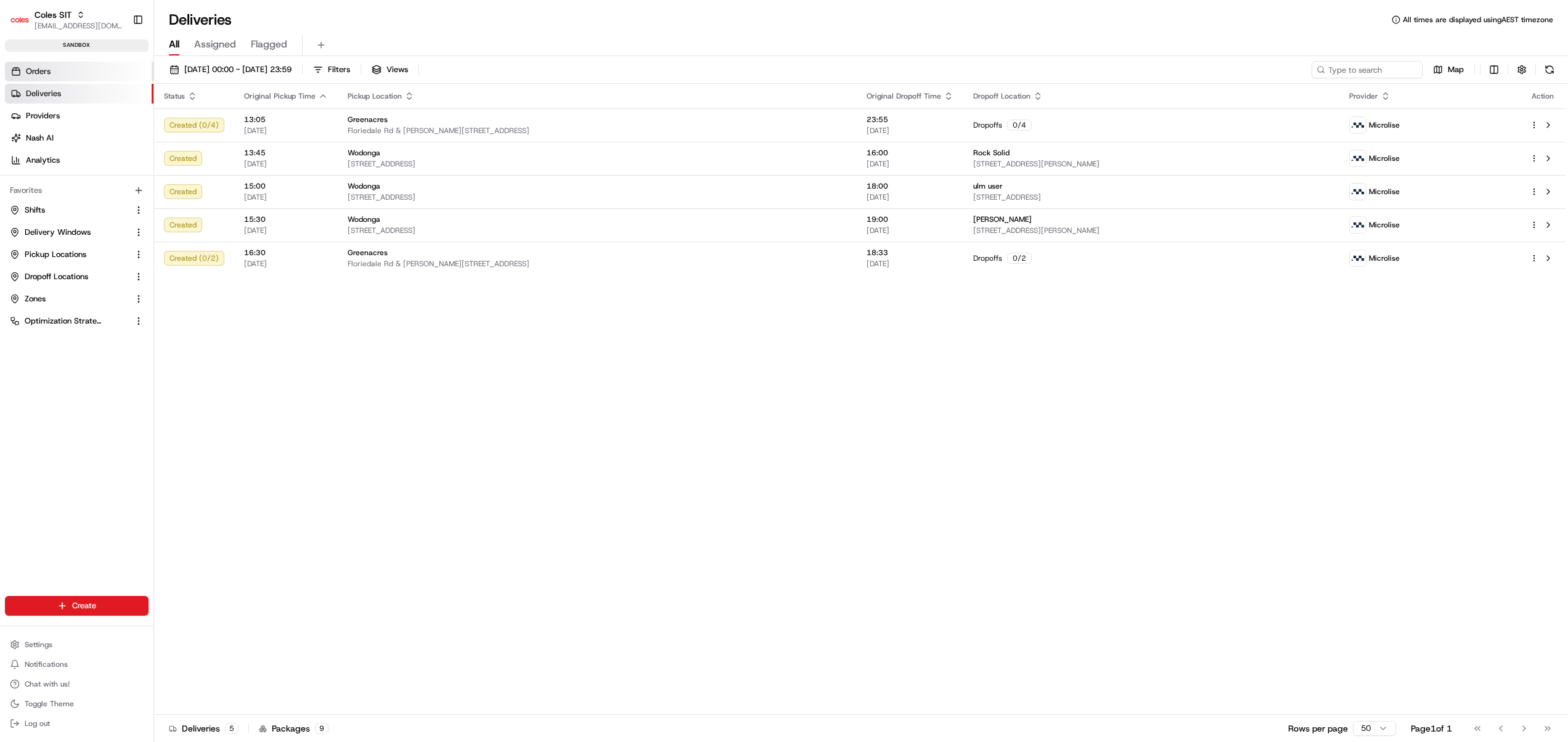
click at [40, 69] on span "Orders" at bounding box center [38, 71] width 25 height 11
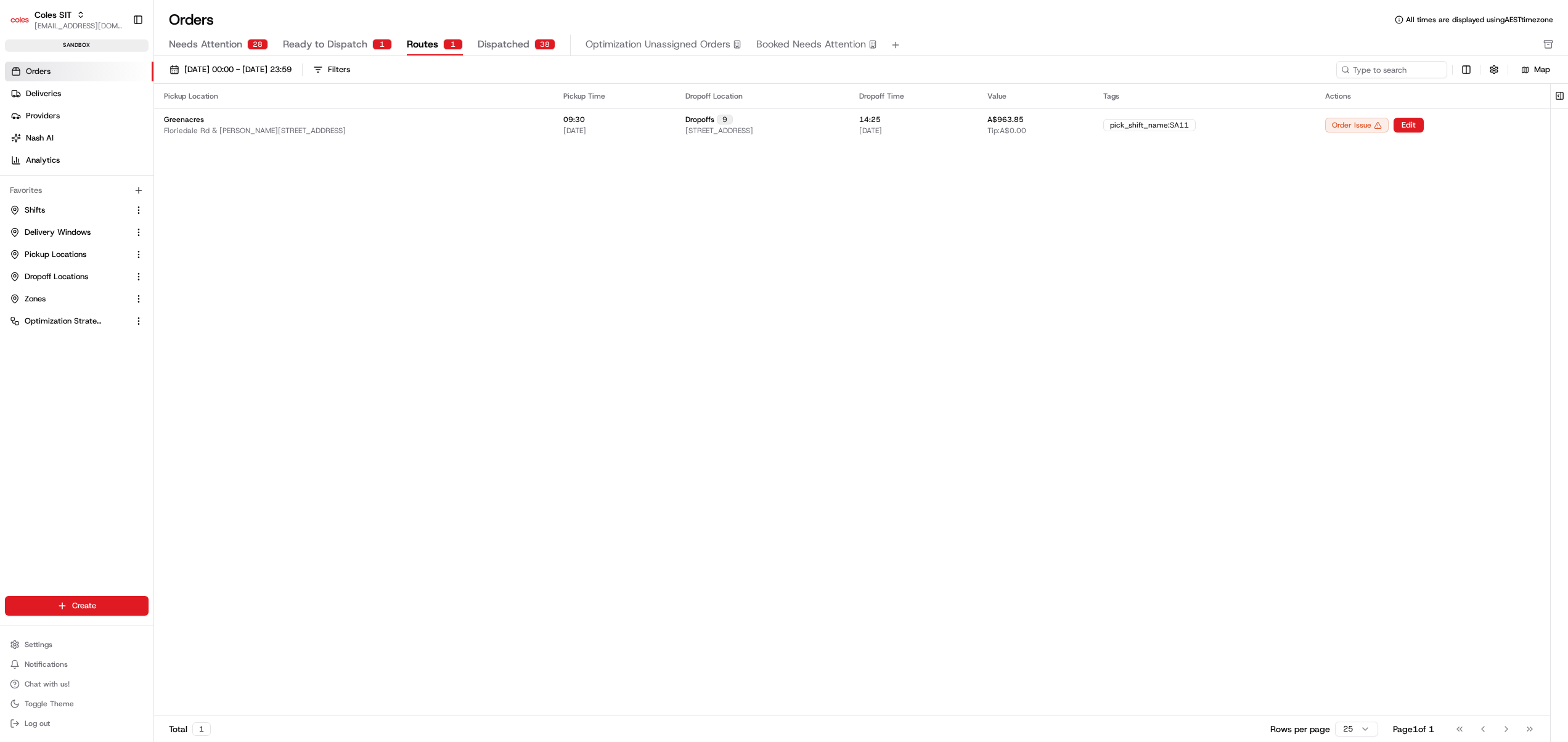
click at [423, 44] on span "Routes" at bounding box center [422, 44] width 31 height 15
click at [81, 16] on icon "button" at bounding box center [81, 15] width 8 height 8
click at [201, 55] on div "Coles CDT" at bounding box center [222, 64] width 179 height 25
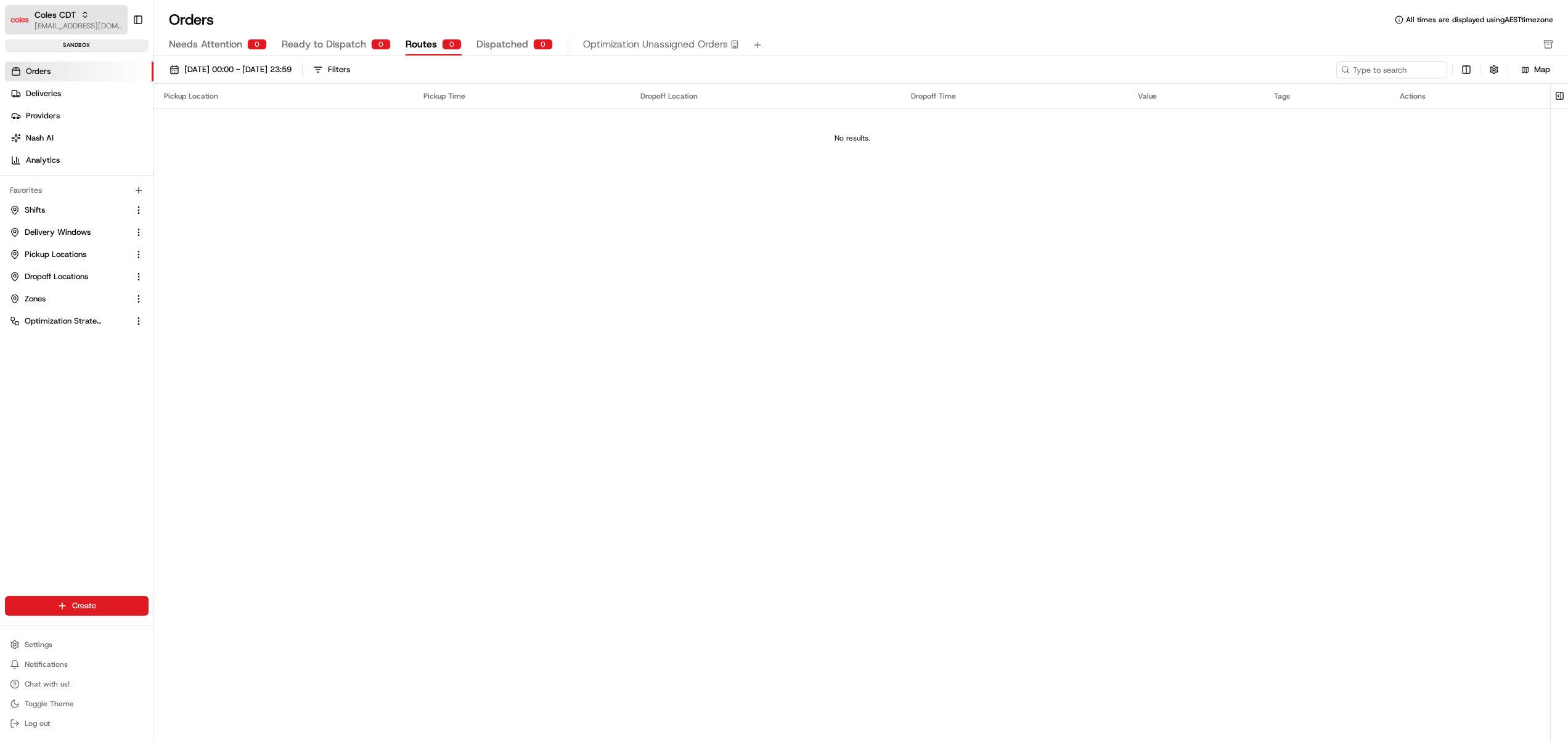
click at [79, 11] on div "Coles CDT" at bounding box center [78, 14] width 88 height 12
click at [170, 90] on span "Coles SIT" at bounding box center [174, 88] width 34 height 11
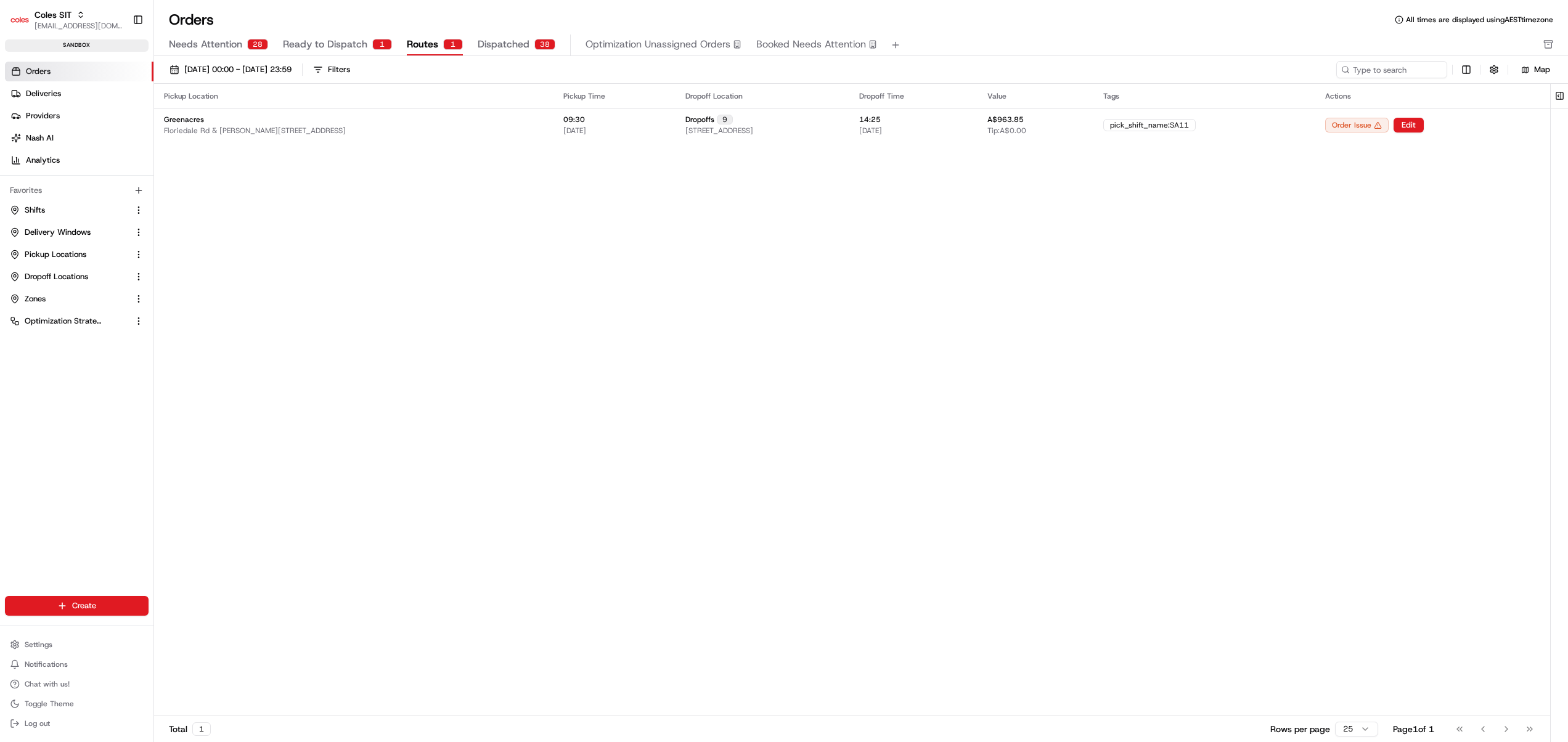
click at [412, 44] on span "Routes" at bounding box center [422, 44] width 31 height 15
click at [350, 67] on div "Filters" at bounding box center [338, 69] width 22 height 11
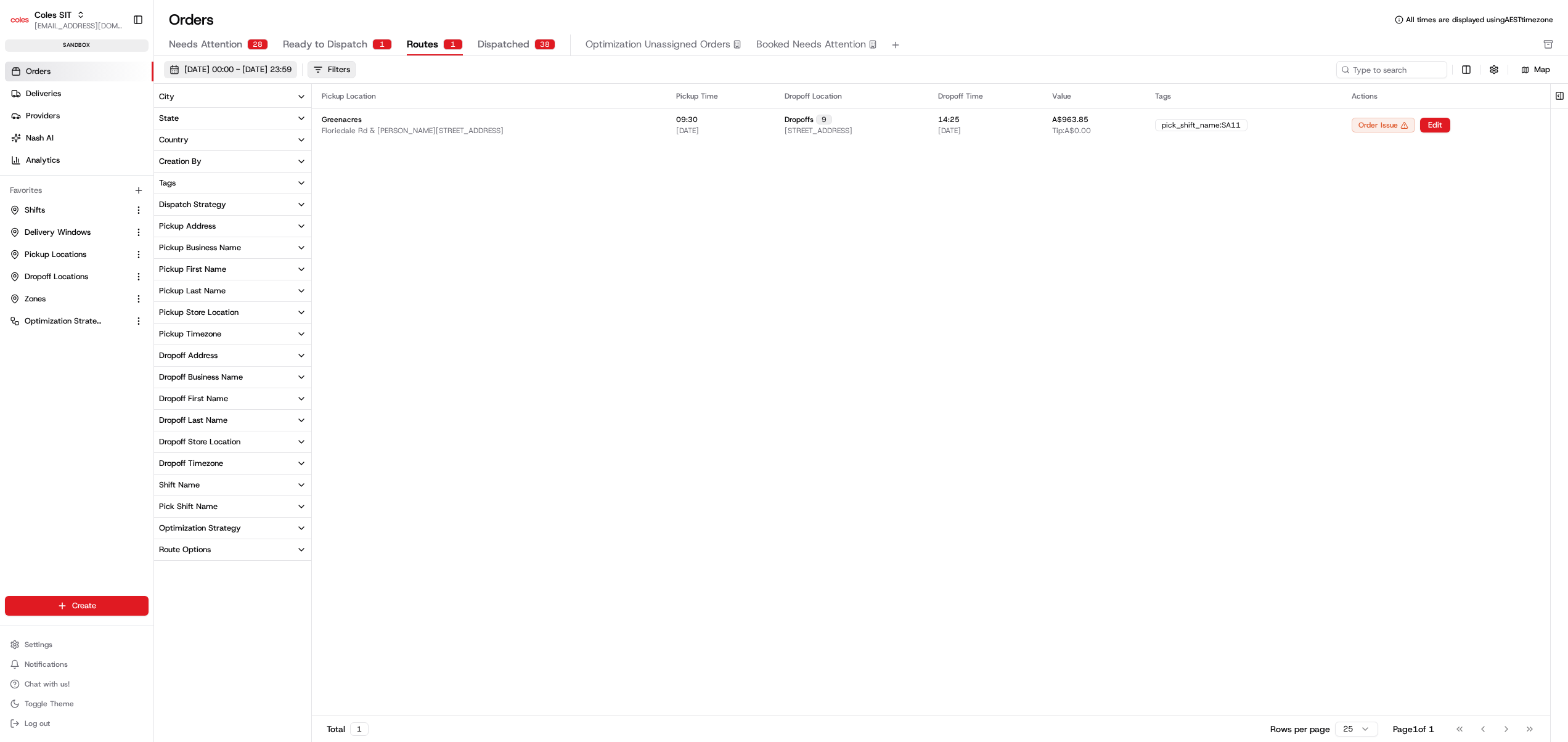
click at [268, 72] on span "07/08/2025 00:00 - 07/08/2025 23:59" at bounding box center [238, 69] width 107 height 11
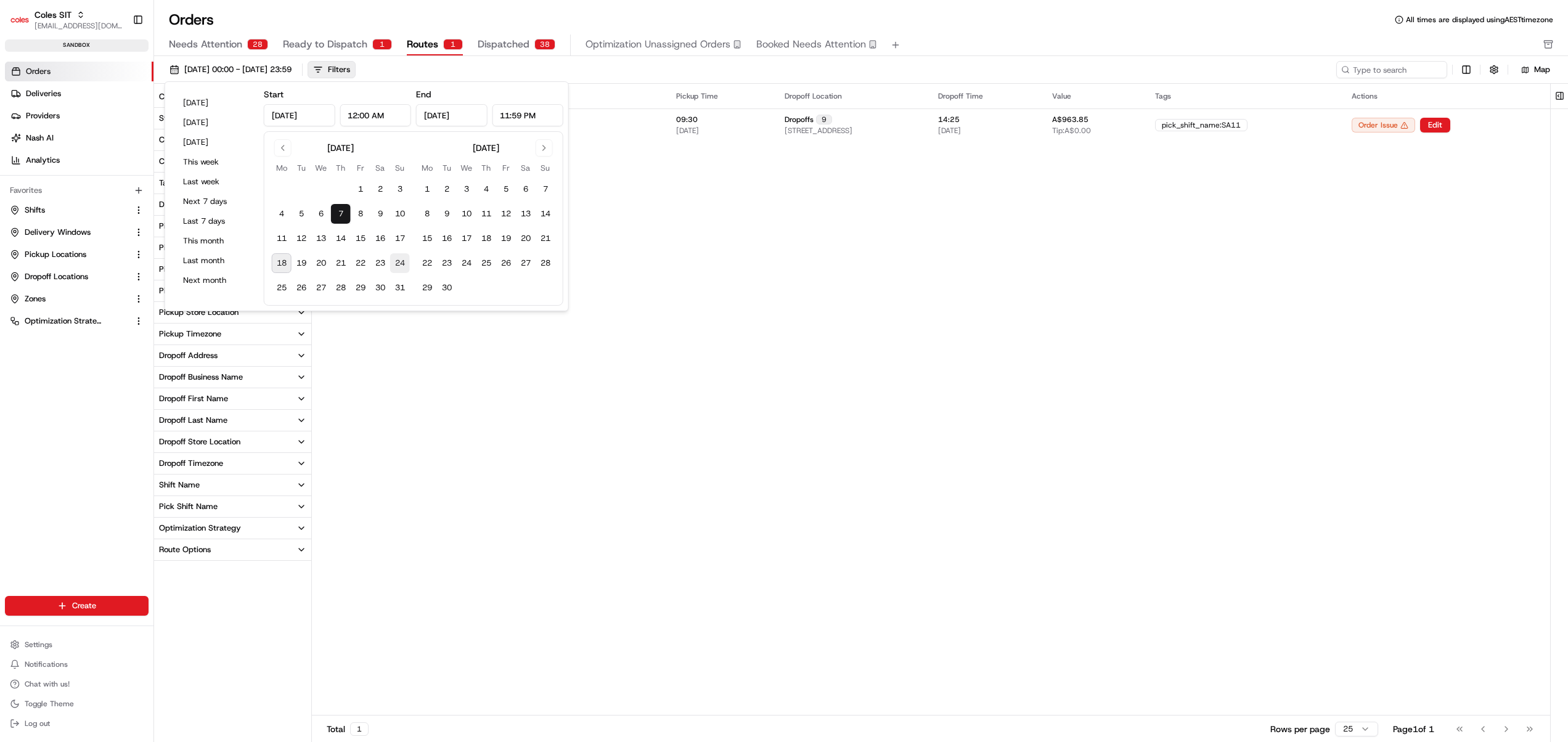
click at [403, 264] on button "24" at bounding box center [400, 263] width 20 height 20
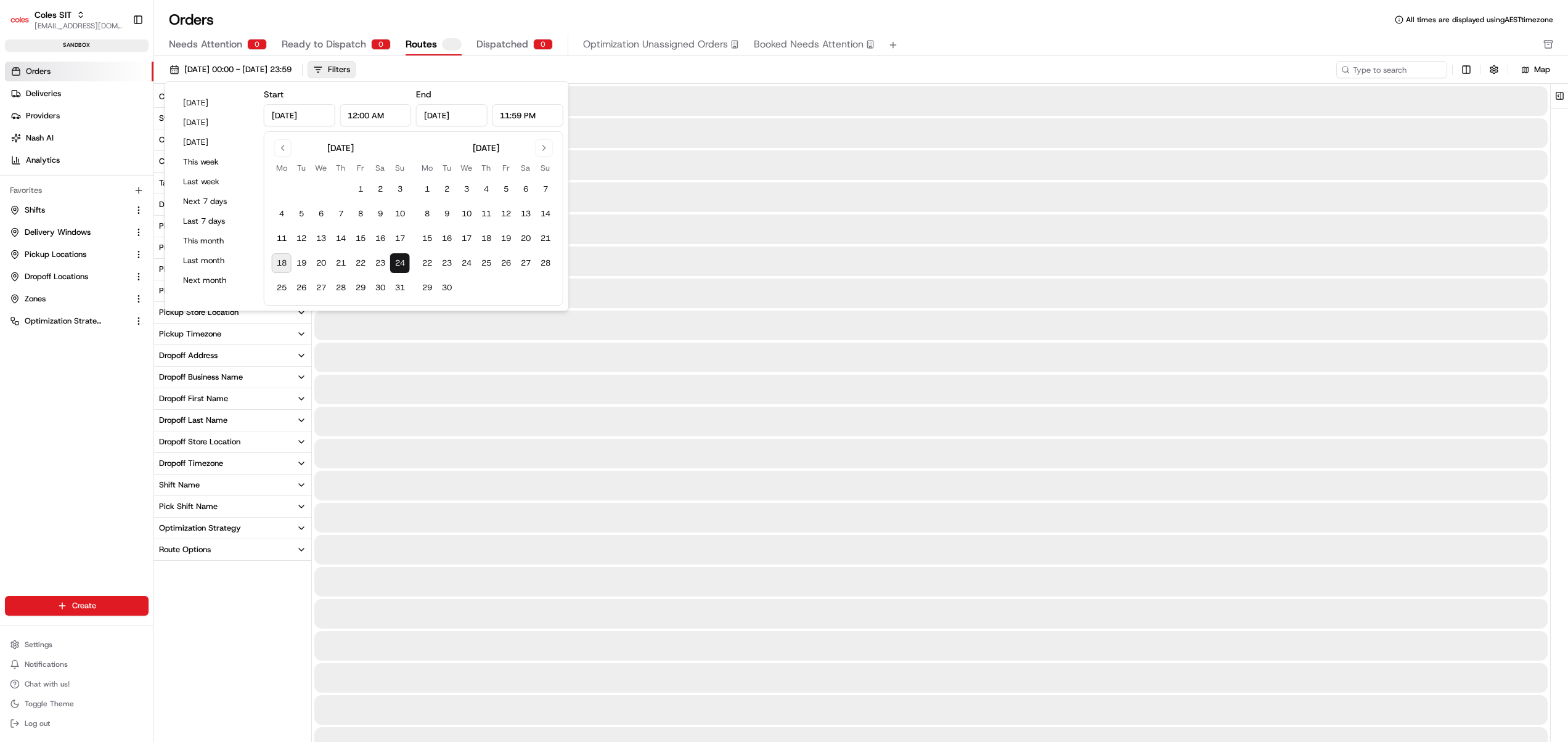
type input "Aug 24, 2025"
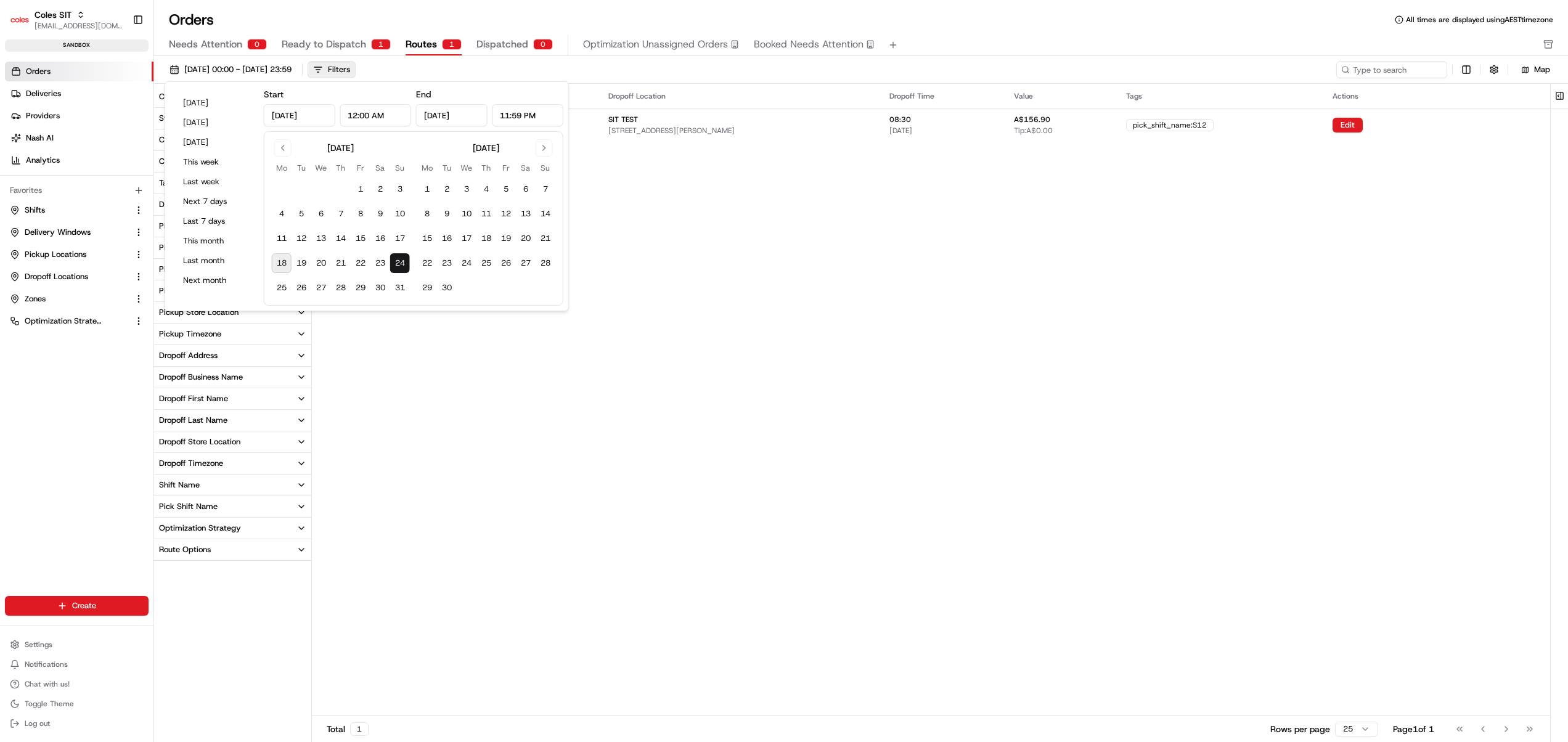
click at [733, 397] on div "Pickup Location Pickup Time Dropoff Location Dropoff Time Value Tags Actions No…" at bounding box center [931, 399] width 1238 height 631
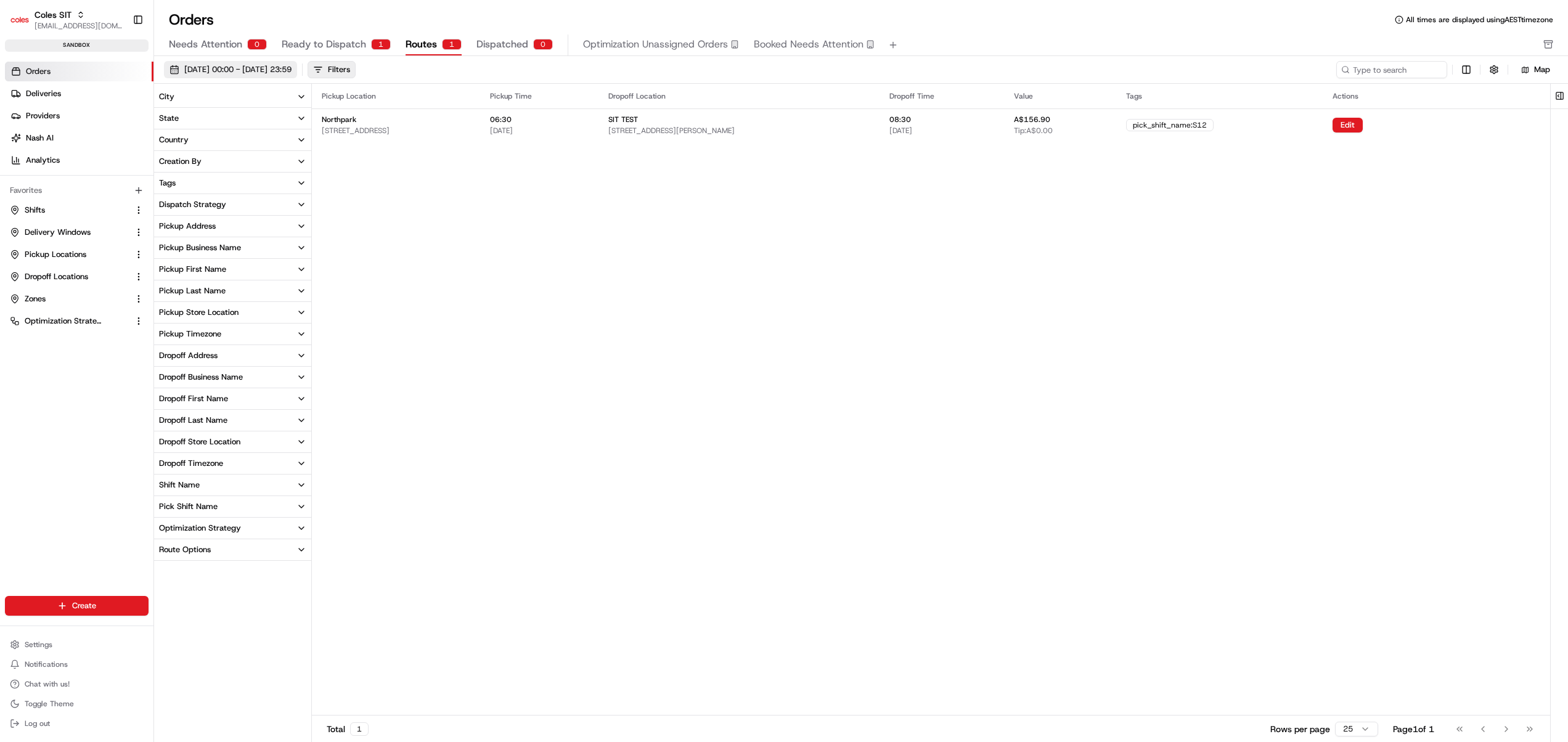
click at [291, 69] on span "24/08/2025 00:00 - 24/08/2025 23:59" at bounding box center [238, 69] width 107 height 11
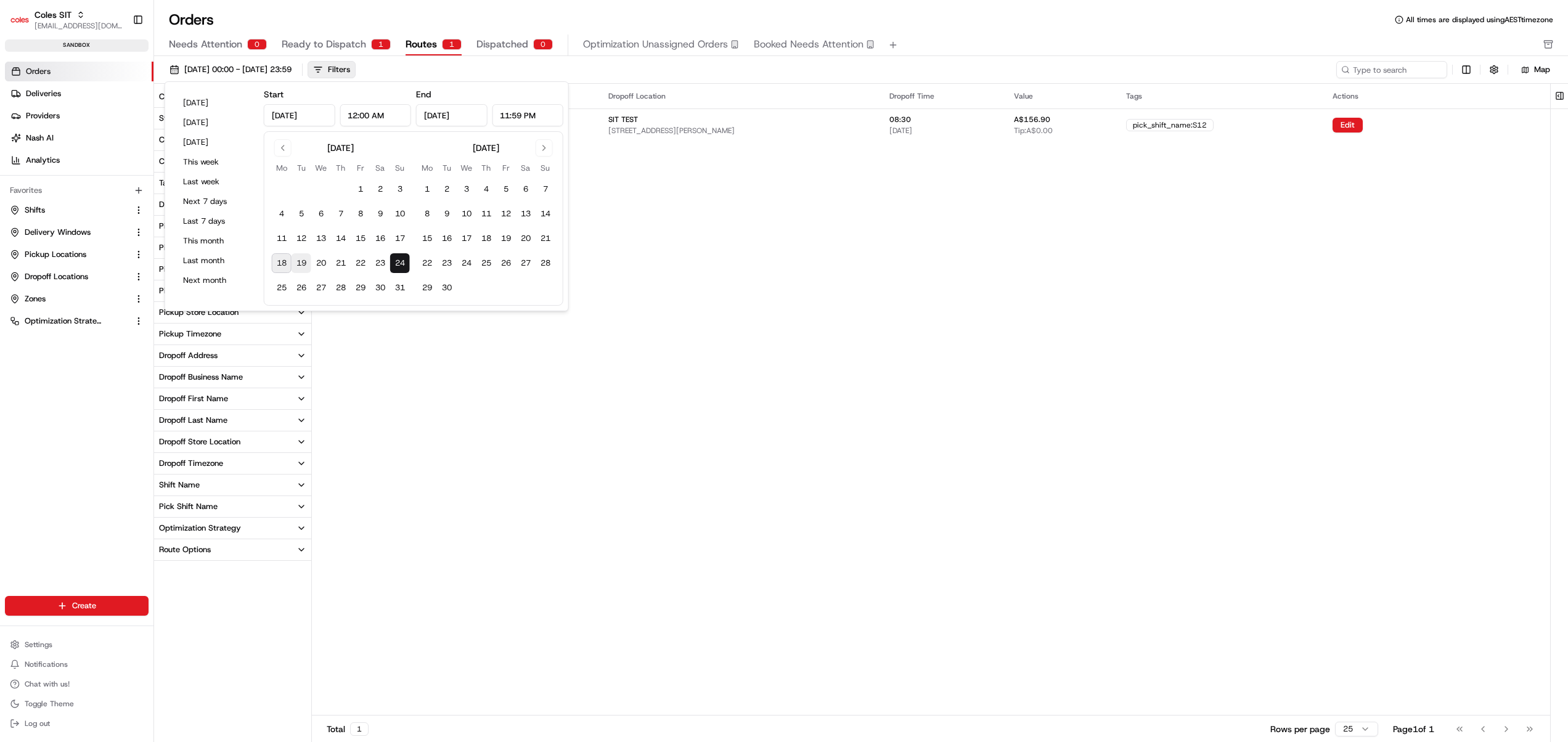
click at [300, 262] on button "19" at bounding box center [301, 263] width 20 height 20
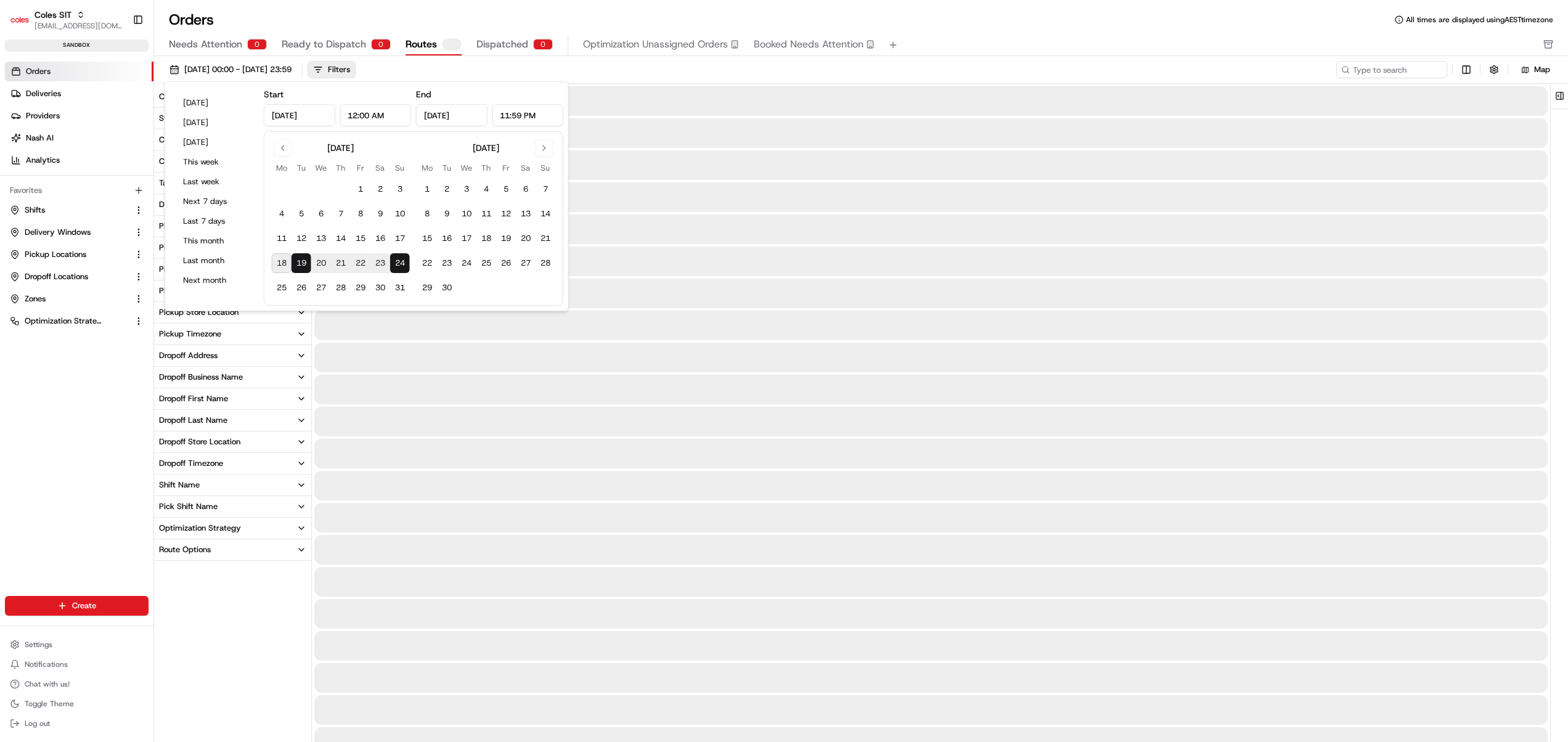
type input "Aug 19, 2025"
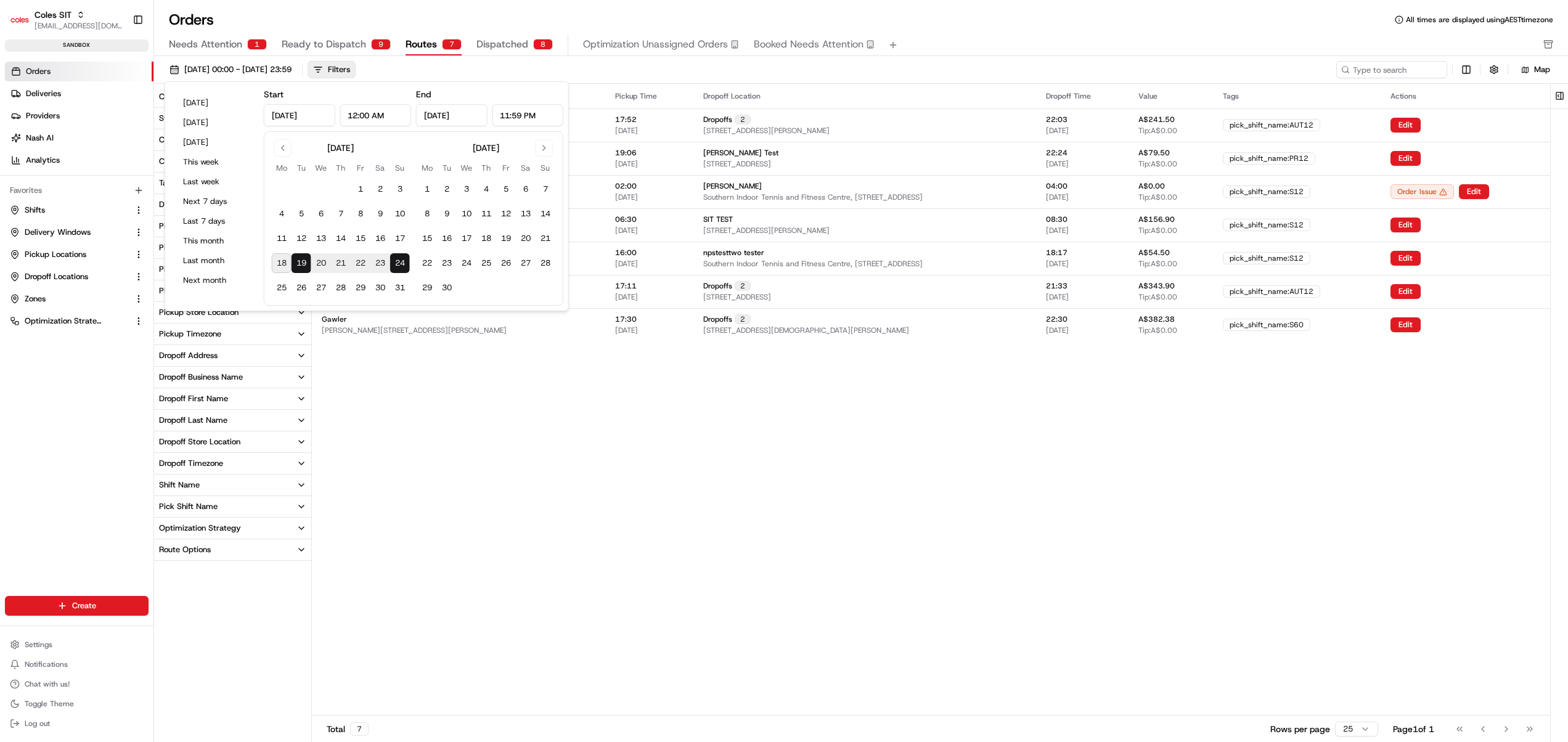
click at [500, 398] on div "Pickup Location Pickup Time Dropoff Location Dropoff Time Value Tags Actions Gr…" at bounding box center [931, 399] width 1238 height 631
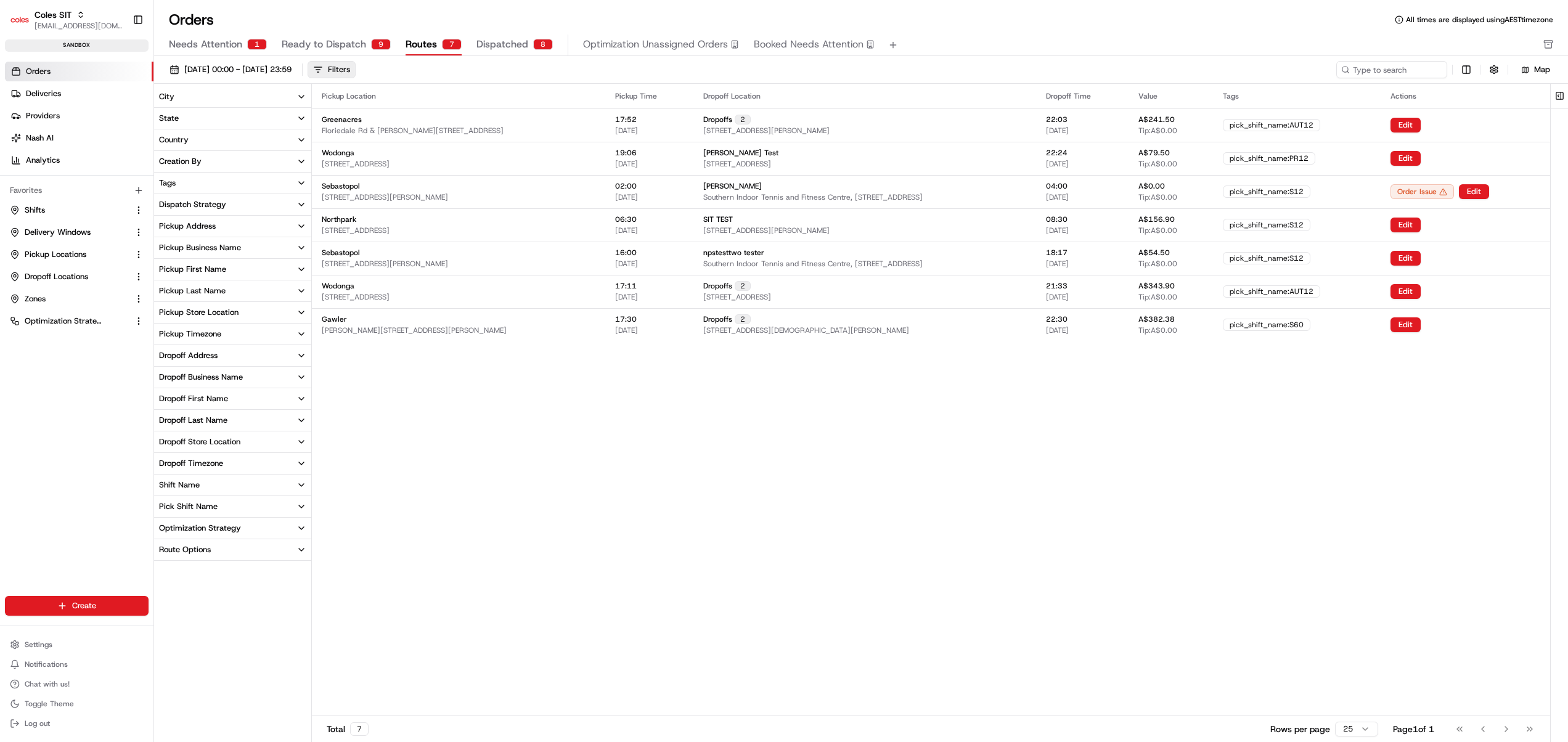
click at [678, 471] on div "Pickup Location Pickup Time Dropoff Location Dropoff Time Value Tags Actions Gr…" at bounding box center [931, 399] width 1238 height 631
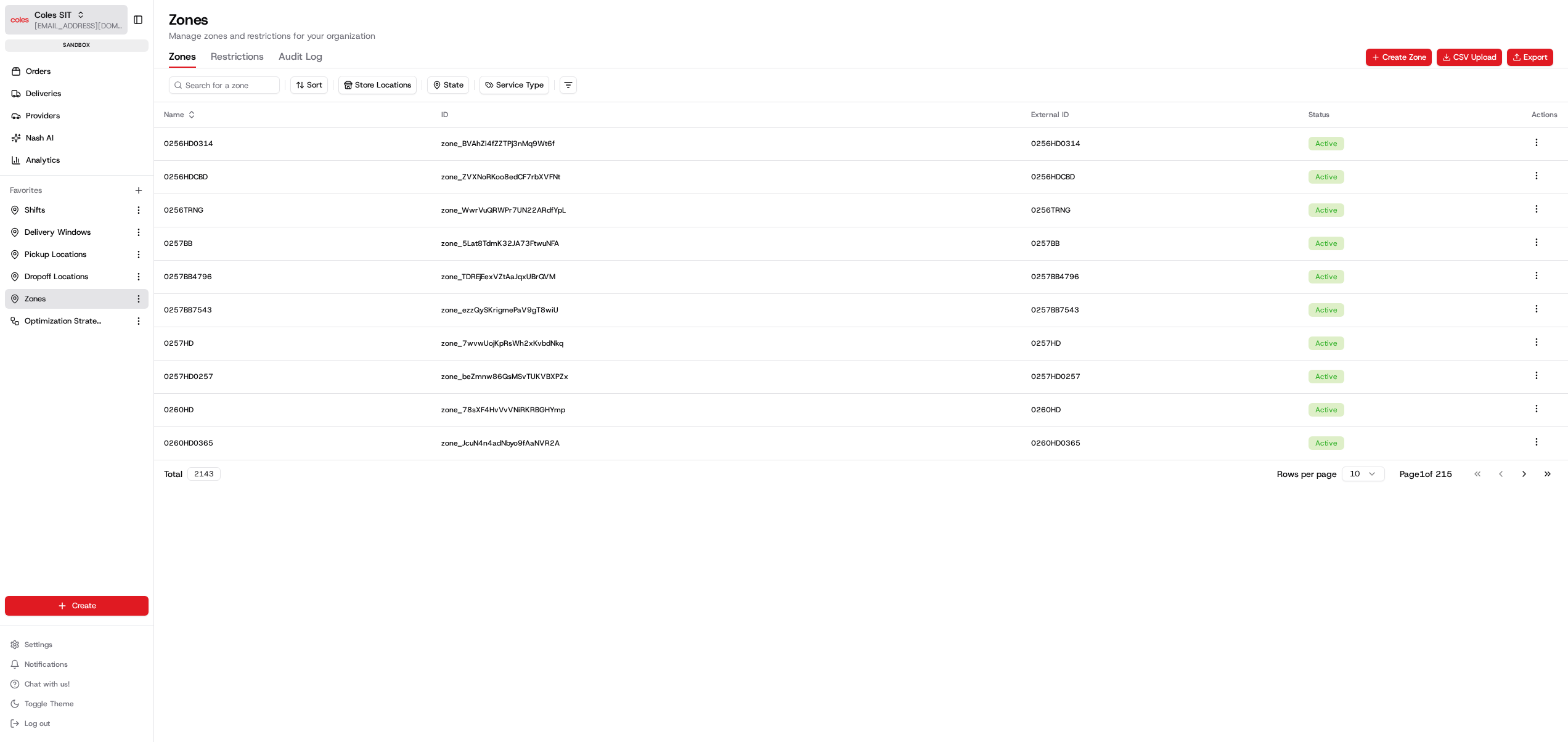
click at [79, 11] on icon "button" at bounding box center [81, 15] width 8 height 8
click at [183, 89] on span "Coles SIT" at bounding box center [174, 88] width 34 height 11
click at [77, 16] on icon "button" at bounding box center [81, 15] width 8 height 8
click at [176, 67] on span "Coles CDT" at bounding box center [177, 63] width 38 height 11
click at [55, 213] on link "Shifts" at bounding box center [69, 210] width 119 height 11
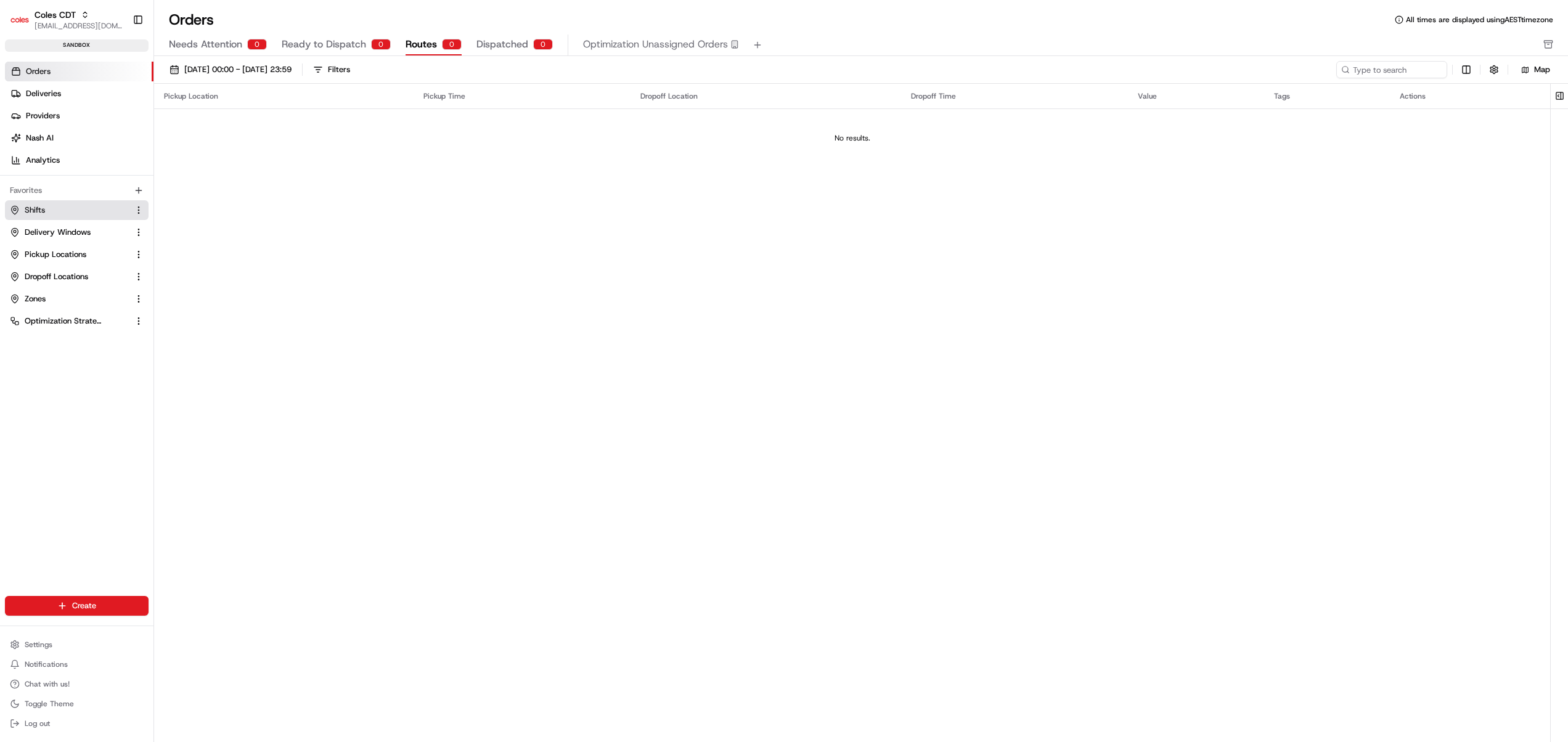
click at [72, 205] on link "Shifts" at bounding box center [69, 210] width 119 height 11
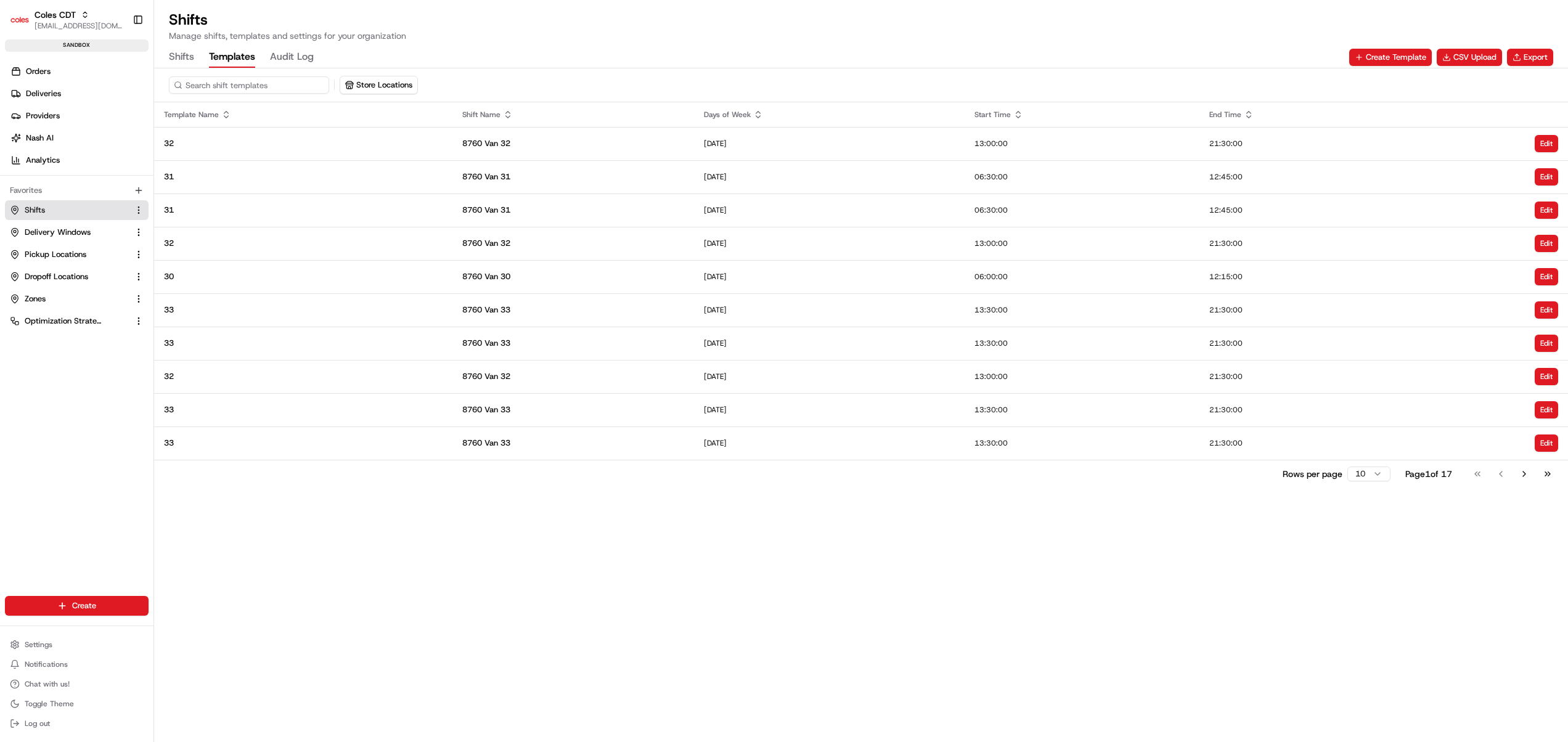
click at [249, 50] on button "Templates" at bounding box center [232, 57] width 46 height 21
click at [365, 81] on button "Store Locations" at bounding box center [379, 85] width 77 height 17
click at [416, 126] on div "Armidale (8760)" at bounding box center [428, 132] width 176 height 18
click at [401, 114] on input "8760" at bounding box center [435, 109] width 147 height 25
type input "8787"
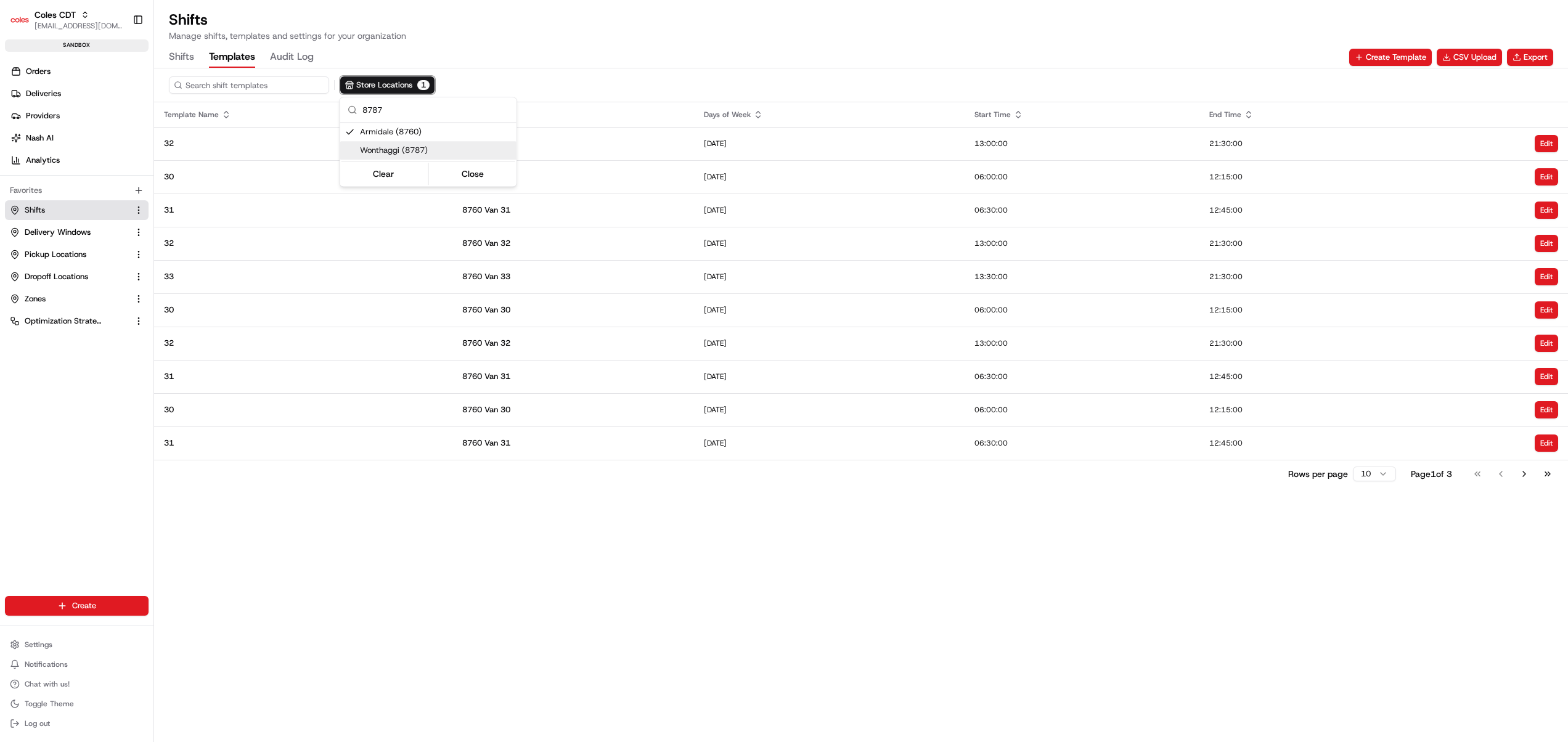
click at [397, 153] on span "Wonthaggi (8787)" at bounding box center [435, 150] width 151 height 11
click at [562, 80] on html "Coles CDT [EMAIL_ADDRESS][DOMAIN_NAME] Toggle Sidebar sandbox Orders Deliveries…" at bounding box center [784, 371] width 1568 height 742
click at [1375, 480] on html "Coles CDT [EMAIL_ADDRESS][DOMAIN_NAME] Toggle Sidebar sandbox Orders Deliveries…" at bounding box center [784, 371] width 1568 height 742
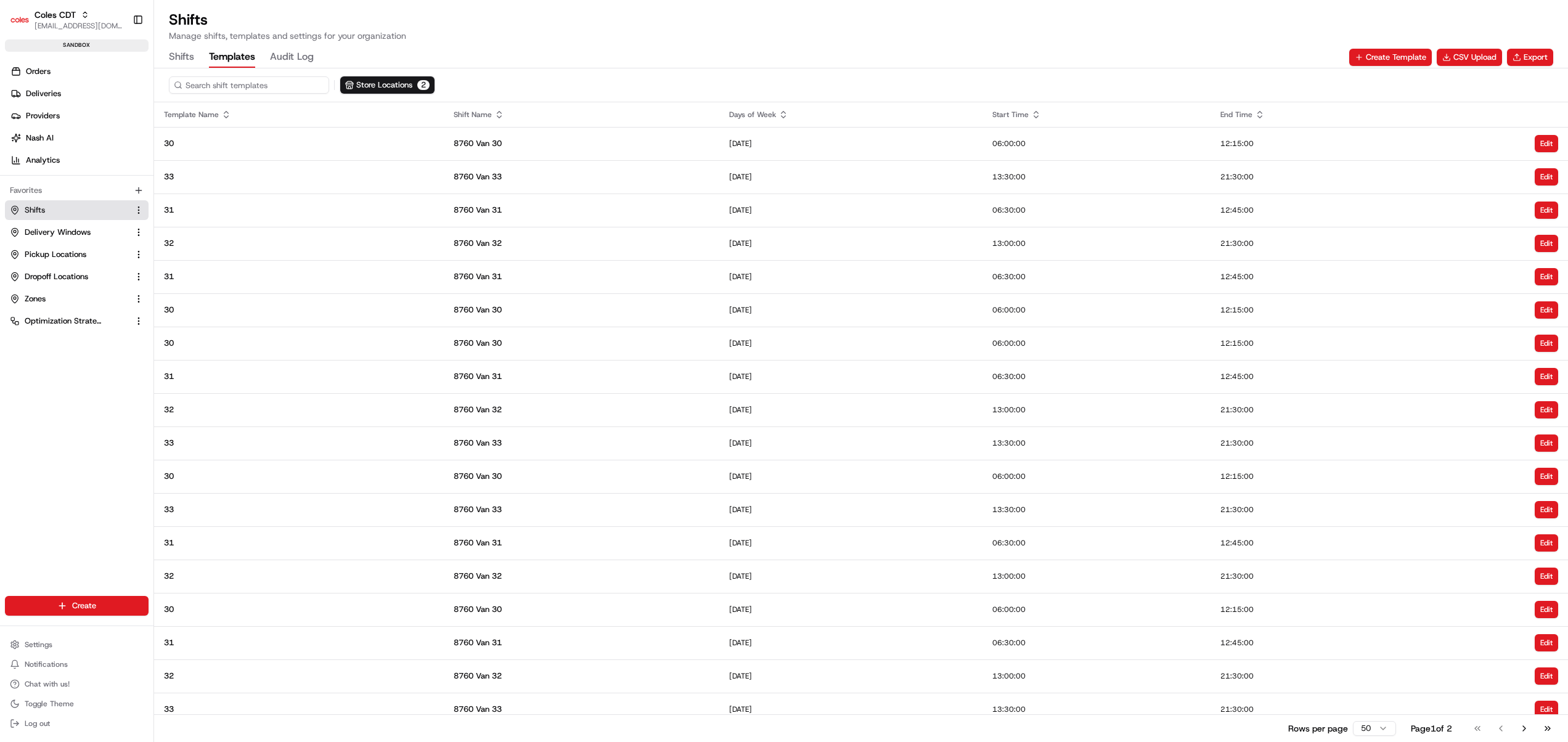
click at [844, 58] on div "Shifts Templates Audit Log Create Template CSV Upload Export" at bounding box center [861, 57] width 1384 height 21
click at [1048, 39] on div "Shifts Manage shifts, templates and settings for your organization" at bounding box center [861, 26] width 1384 height 32
